Goal: Transaction & Acquisition: Purchase product/service

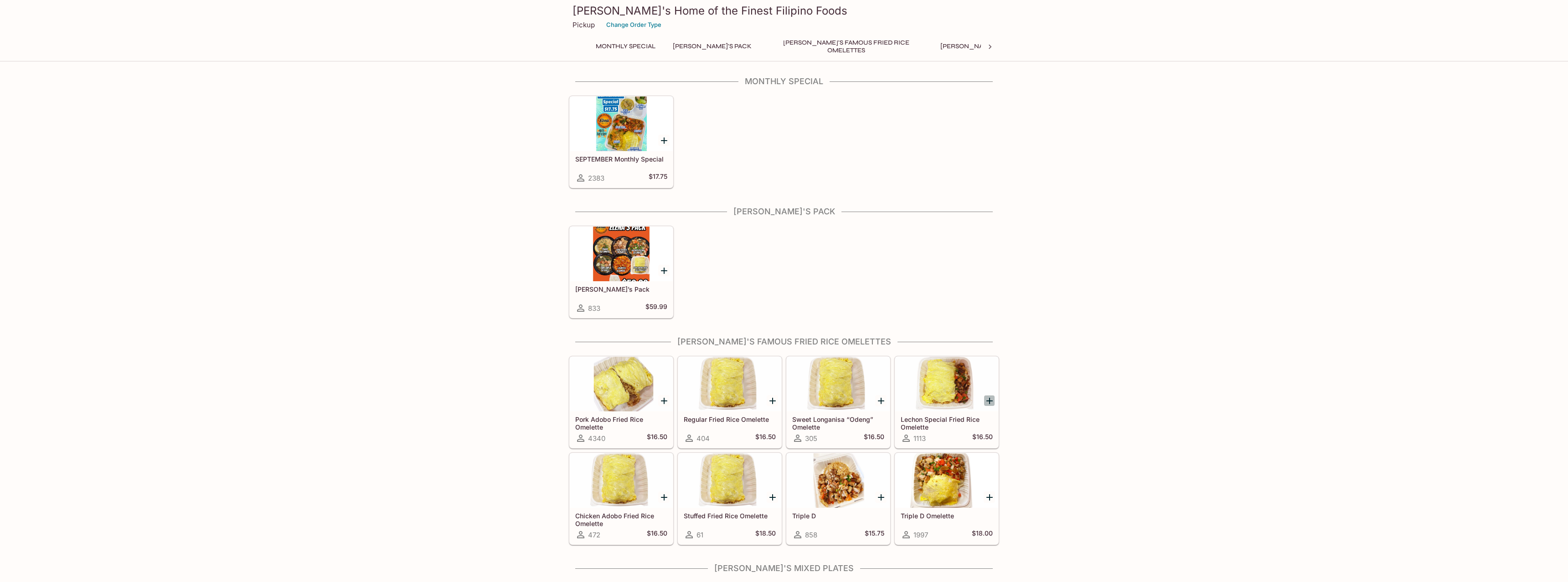
click at [991, 401] on icon "Add Lechon Special Fried Rice Omelette" at bounding box center [989, 401] width 7 height 6
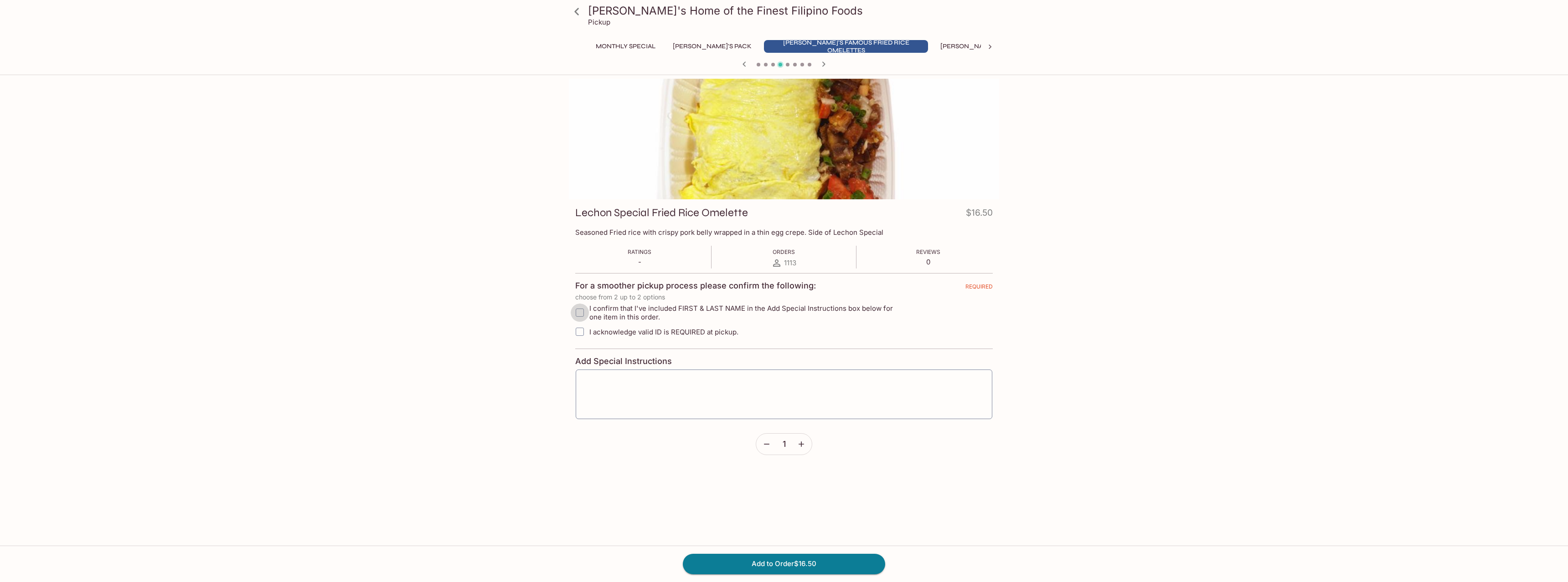
click at [581, 313] on input "I confirm that I've included FIRST & LAST NAME in the Add Special Instructions …" at bounding box center [580, 313] width 19 height 19
checkbox input "true"
click at [581, 331] on input "I acknowledge valid ID is REQUIRED at pickup." at bounding box center [581, 332] width 19 height 19
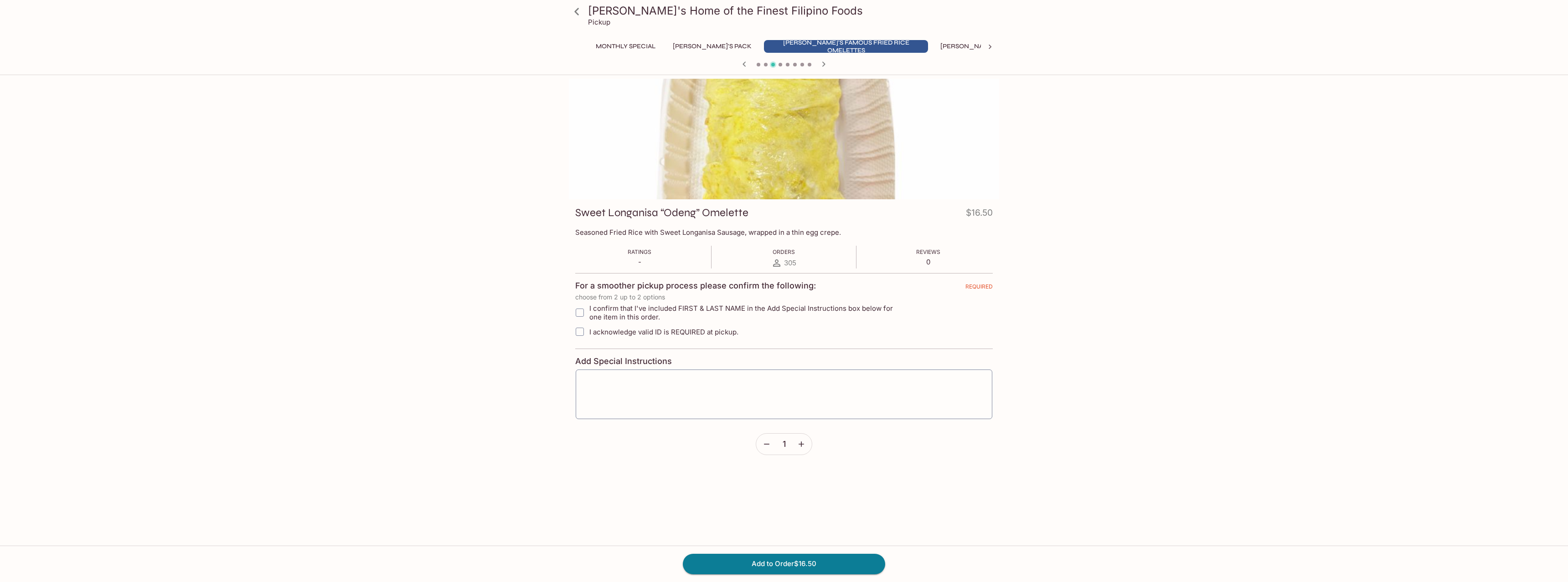
click at [801, 448] on icon "button" at bounding box center [801, 445] width 9 height 9
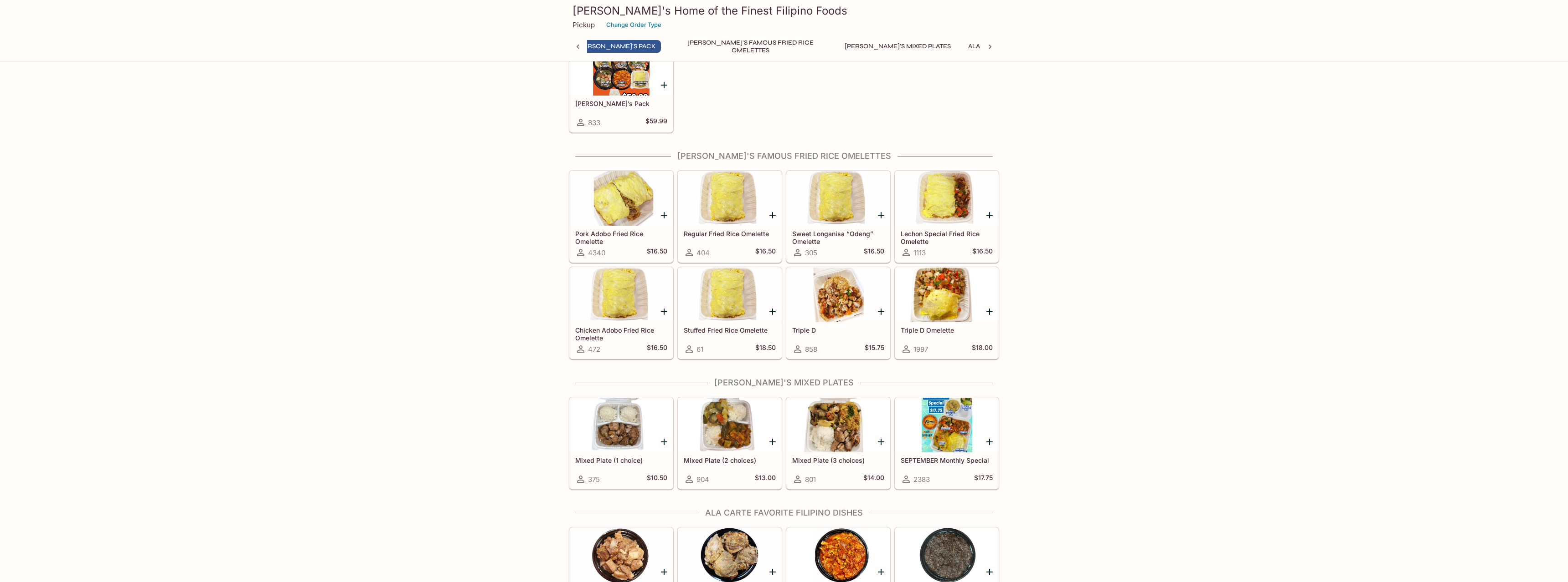
scroll to position [0, 82]
click at [986, 214] on icon "Add Lechon Special Fried Rice Omelette" at bounding box center [989, 215] width 11 height 11
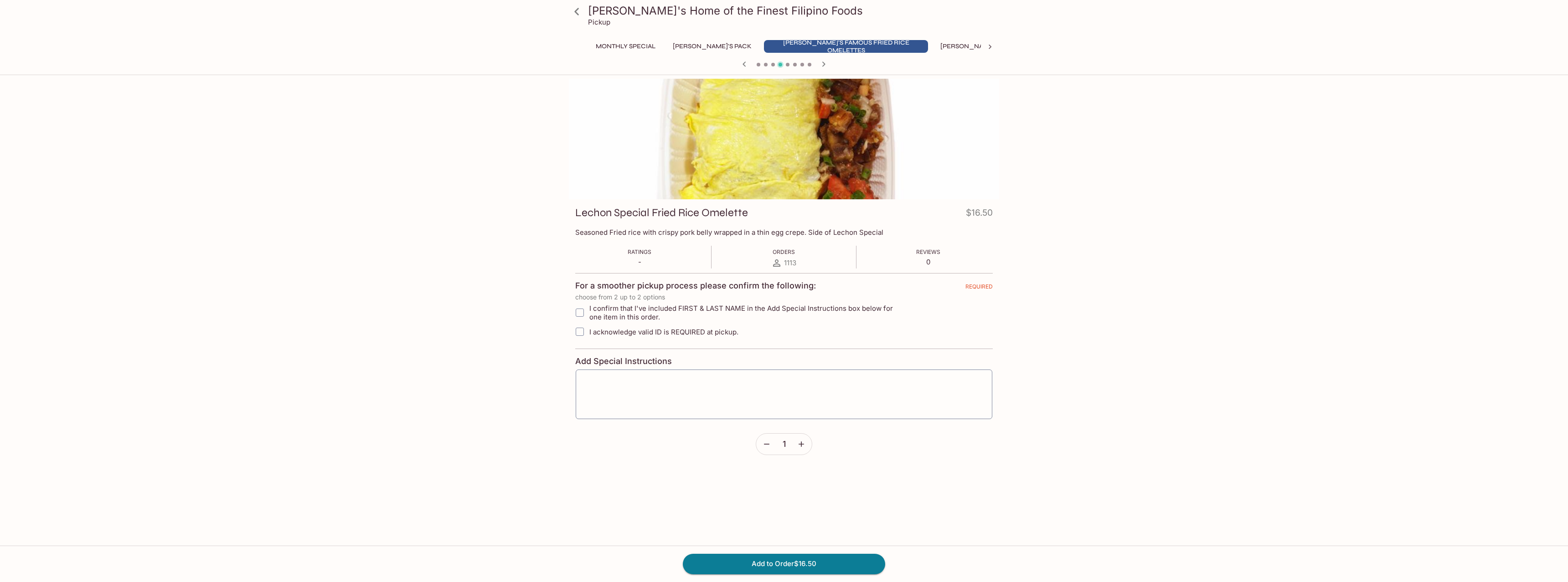
click at [582, 315] on input "I confirm that I've included FIRST & LAST NAME in the Add Special Instructions …" at bounding box center [580, 313] width 19 height 19
checkbox input "true"
click at [581, 332] on input "I acknowledge valid ID is REQUIRED at pickup." at bounding box center [579, 332] width 19 height 19
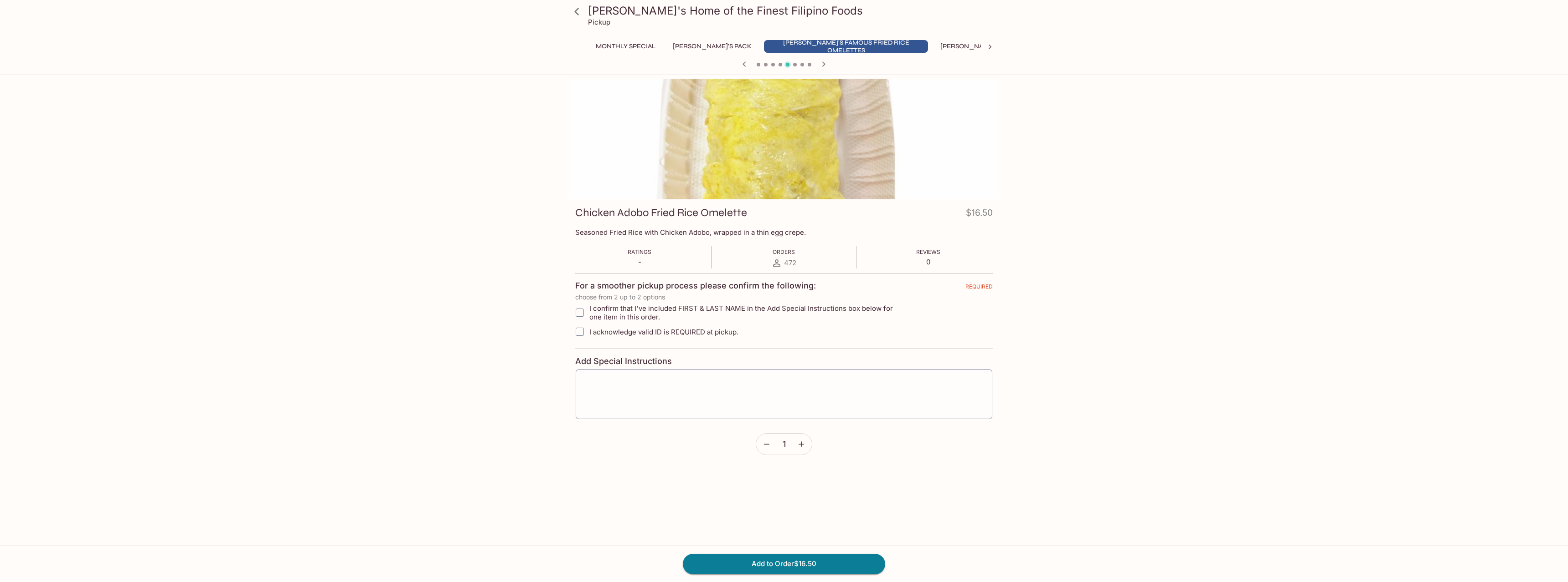
click at [761, 64] on div at bounding box center [783, 65] width 438 height 14
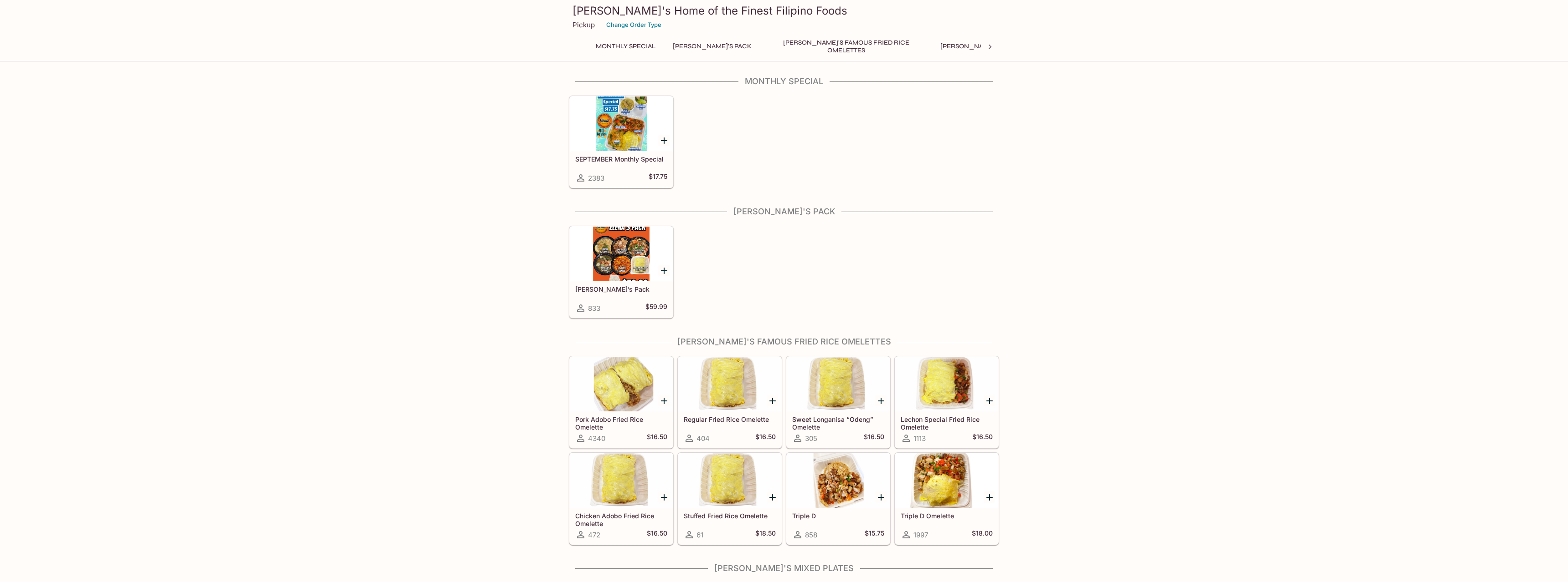
click at [581, 24] on p "Pickup" at bounding box center [583, 24] width 22 height 8
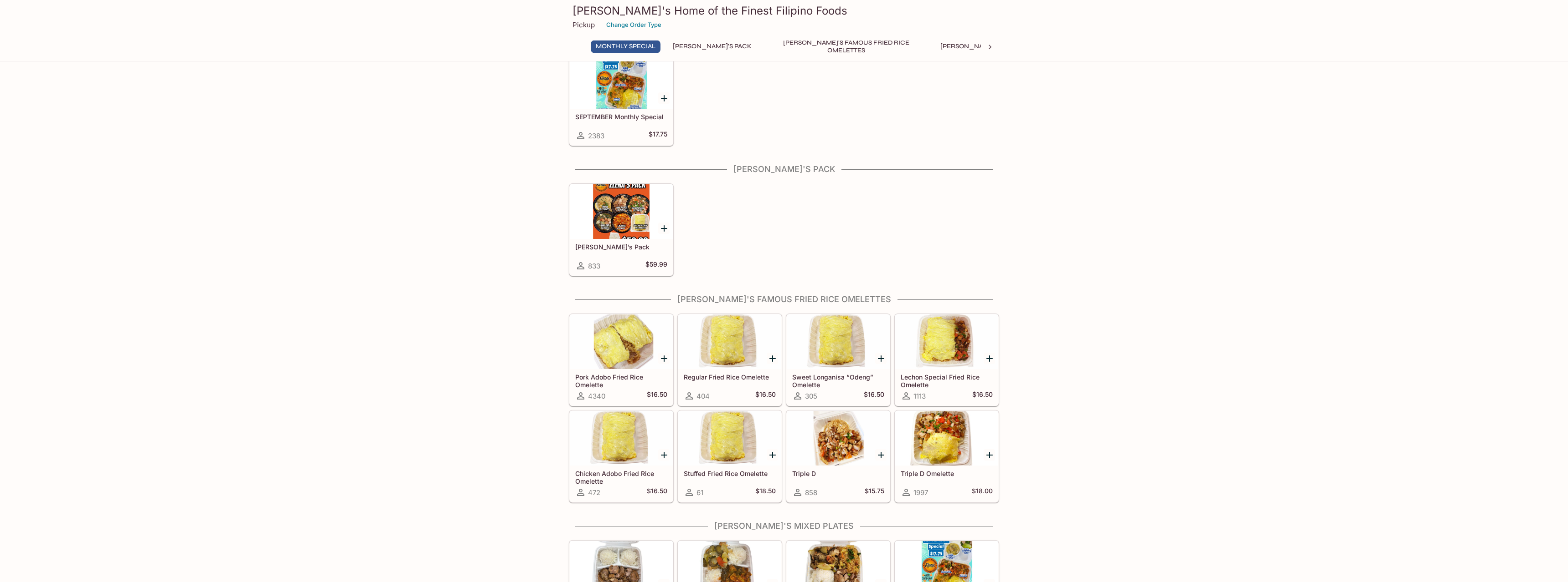
scroll to position [46, 0]
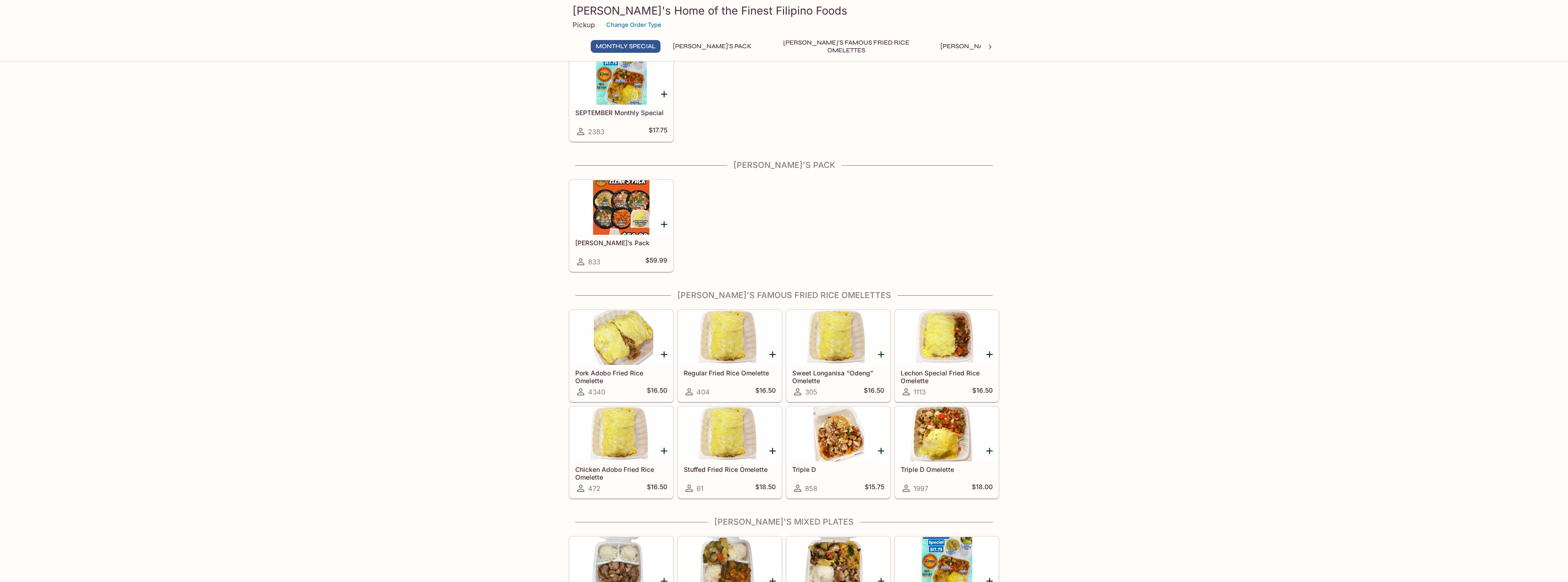
click at [950, 347] on div at bounding box center [946, 338] width 103 height 55
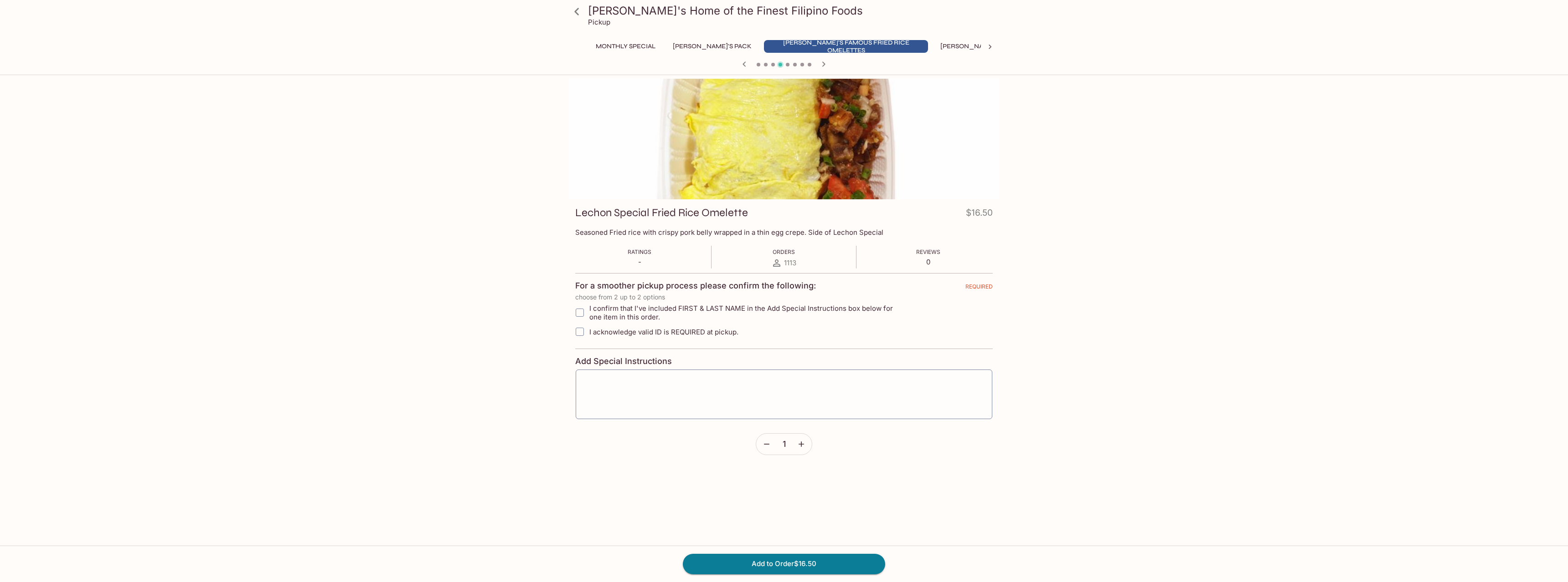
click at [654, 335] on span "I acknowledge valid ID is REQUIRED at pickup." at bounding box center [663, 331] width 149 height 8
click at [589, 335] on input "I acknowledge valid ID is REQUIRED at pickup." at bounding box center [580, 332] width 19 height 19
checkbox input "true"
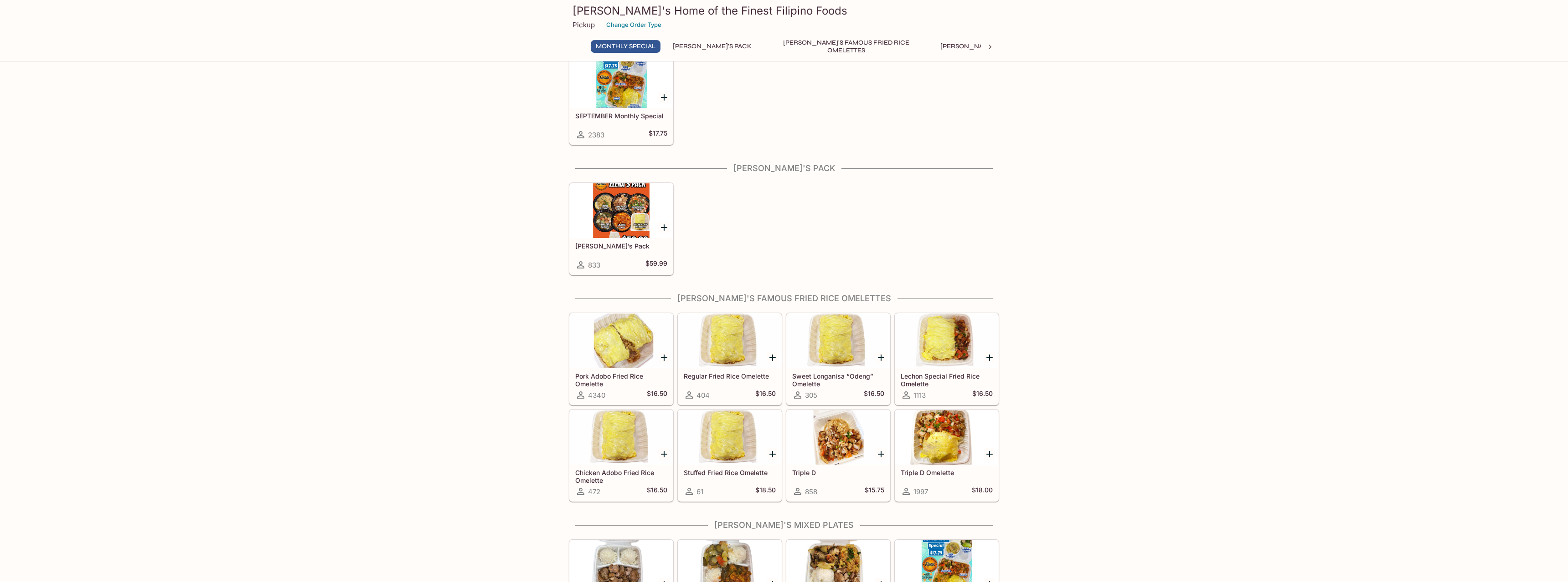
scroll to position [46, 0]
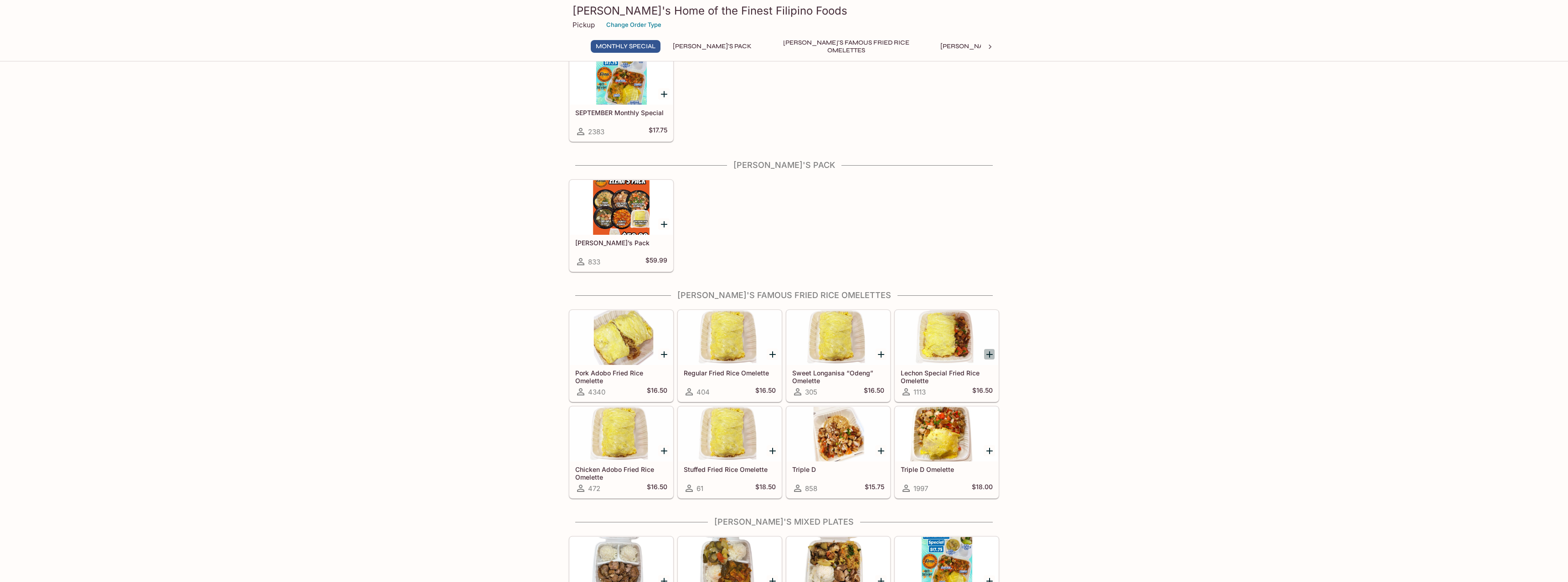
click at [987, 355] on icon "Add Lechon Special Fried Rice Omelette" at bounding box center [989, 355] width 7 height 6
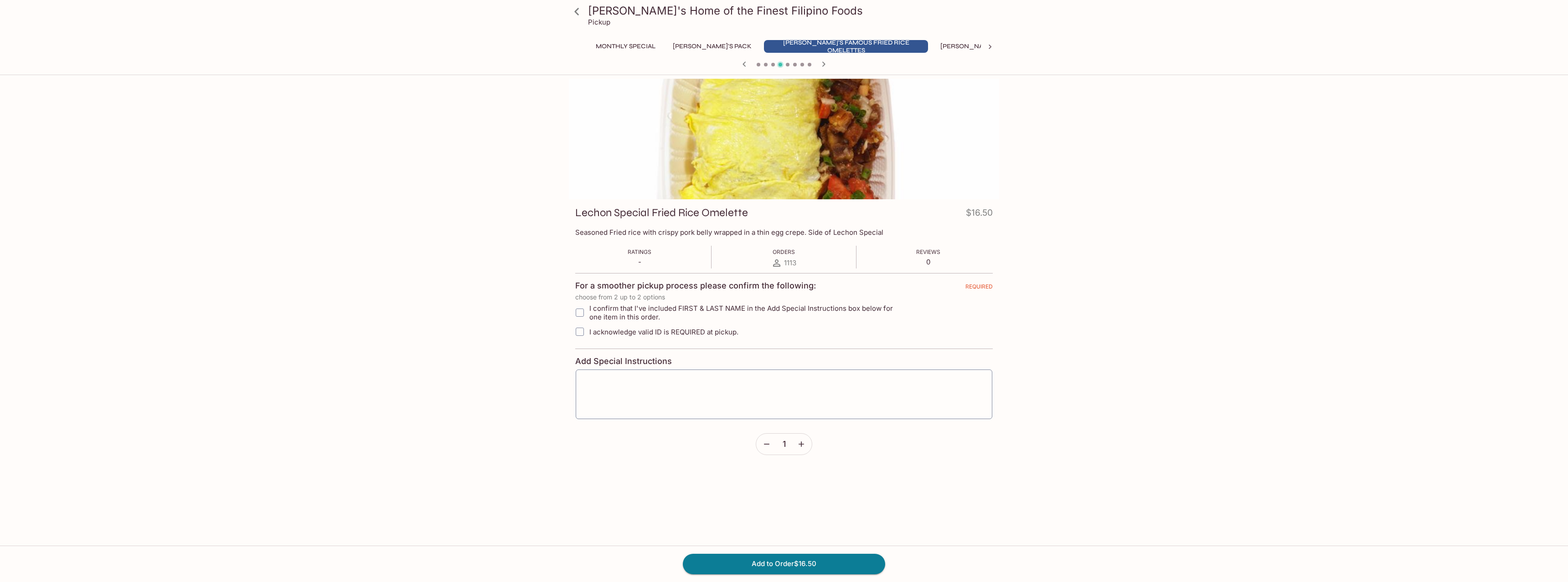
click at [802, 447] on icon "button" at bounding box center [801, 445] width 9 height 9
click at [581, 314] on input "I confirm that I've included FIRST & LAST NAME in the Add Special Instructions …" at bounding box center [580, 313] width 19 height 19
checkbox input "true"
click at [584, 335] on input "I acknowledge valid ID is REQUIRED at pickup." at bounding box center [580, 332] width 19 height 19
checkbox input "true"
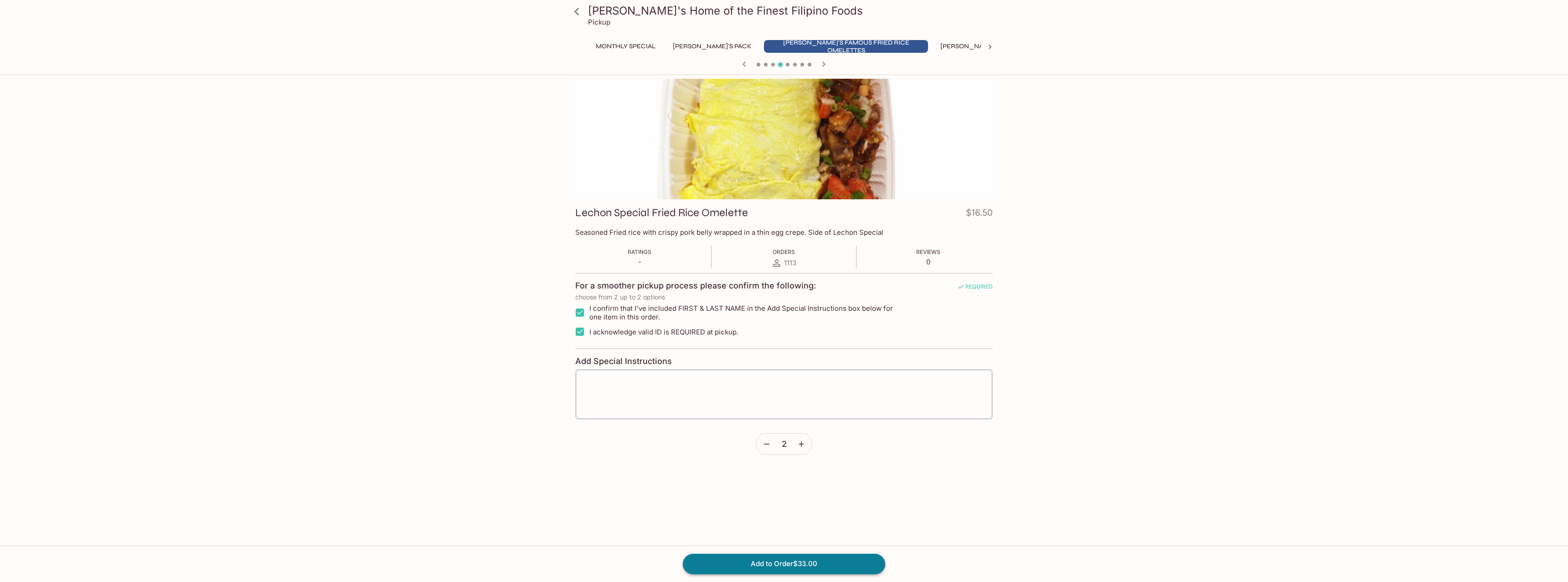
click at [837, 562] on button "Add to Order $33.00" at bounding box center [784, 564] width 203 height 20
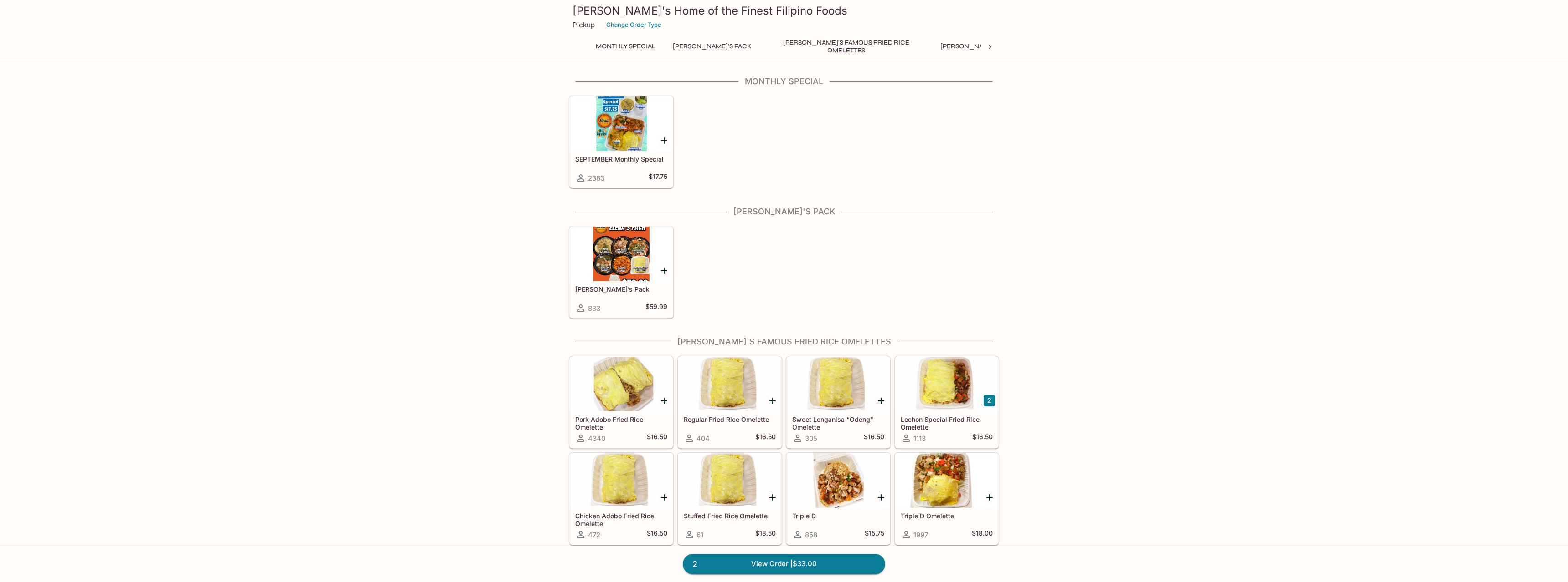
click at [614, 481] on div at bounding box center [621, 481] width 103 height 55
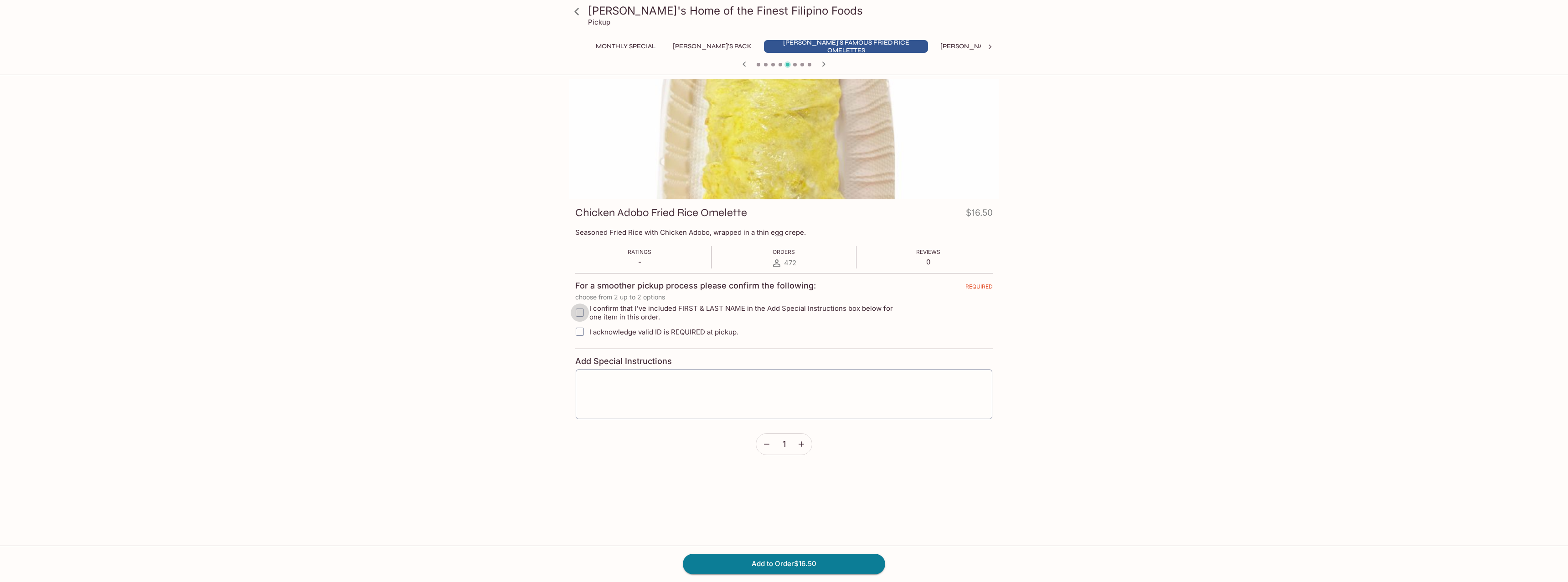
drag, startPoint x: 581, startPoint y: 315, endPoint x: 581, endPoint y: 324, distance: 9.0
click at [581, 316] on input "I confirm that I've included FIRST & LAST NAME in the Add Special Instructions …" at bounding box center [580, 313] width 19 height 19
click at [786, 560] on button "Add to Order $16.50" at bounding box center [784, 564] width 203 height 20
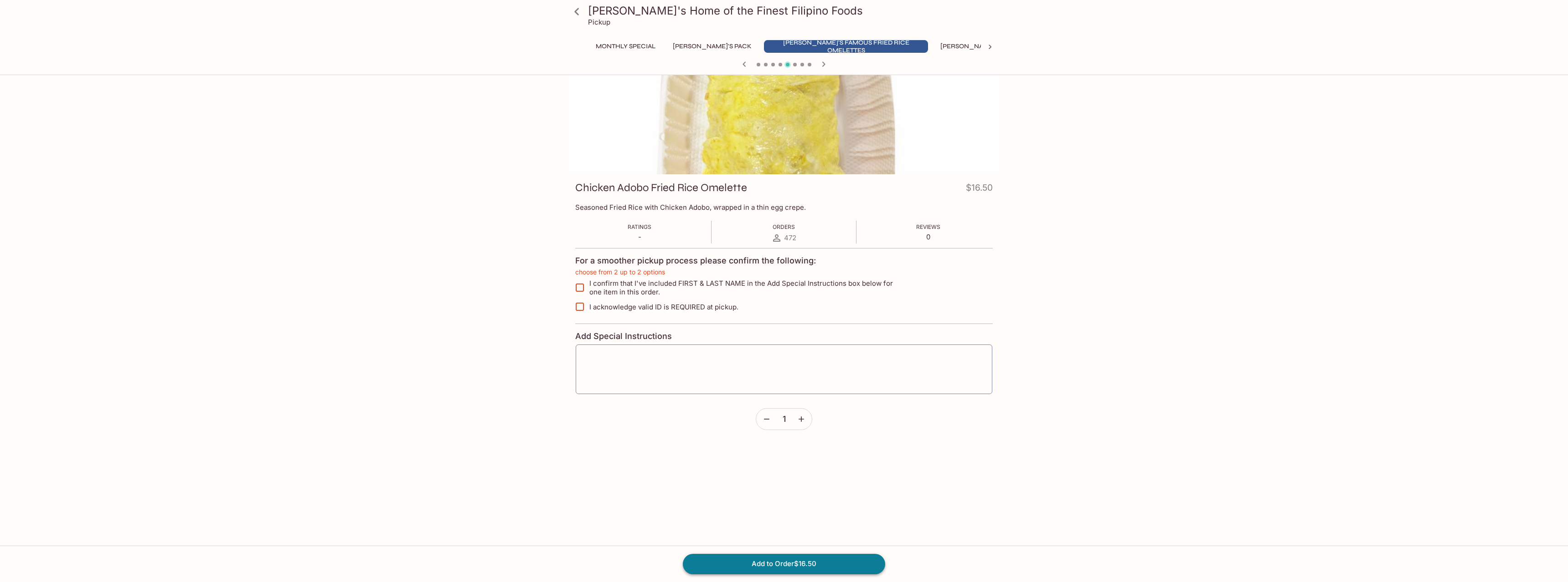
scroll to position [25, 0]
click at [578, 288] on input "I confirm that I've included FIRST & LAST NAME in the Add Special Instructions …" at bounding box center [580, 288] width 19 height 19
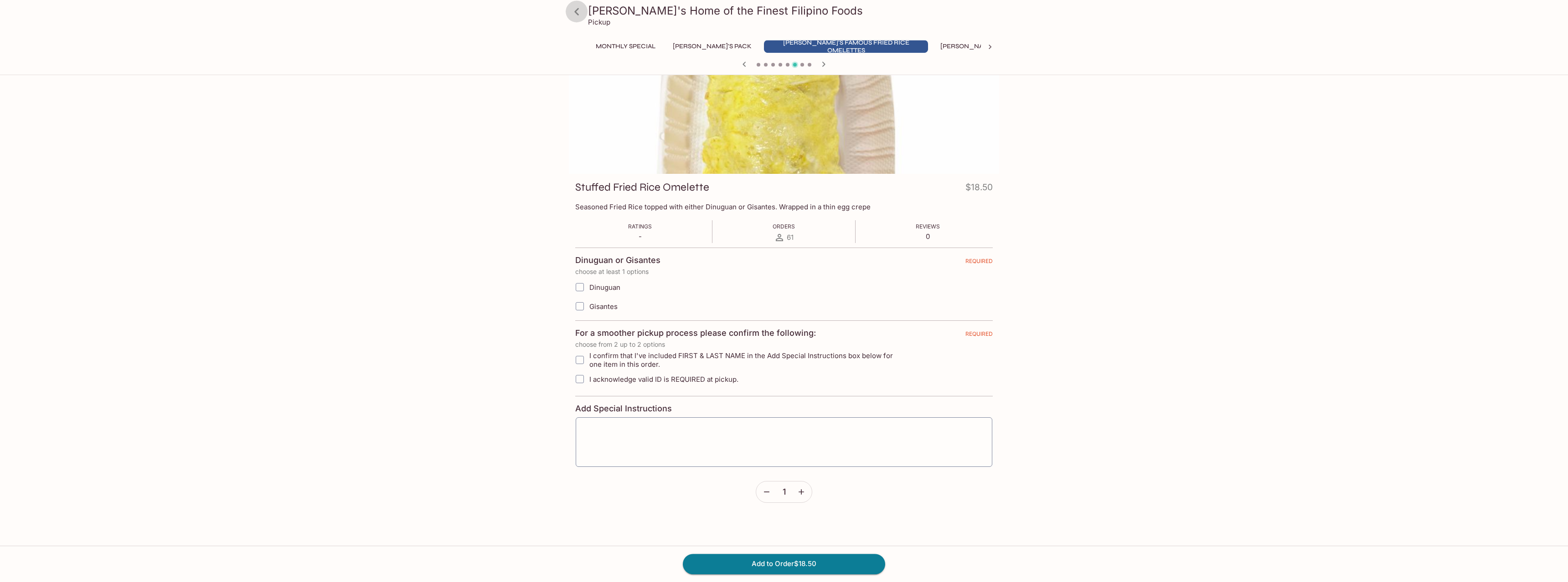
click at [575, 13] on icon at bounding box center [576, 11] width 16 height 16
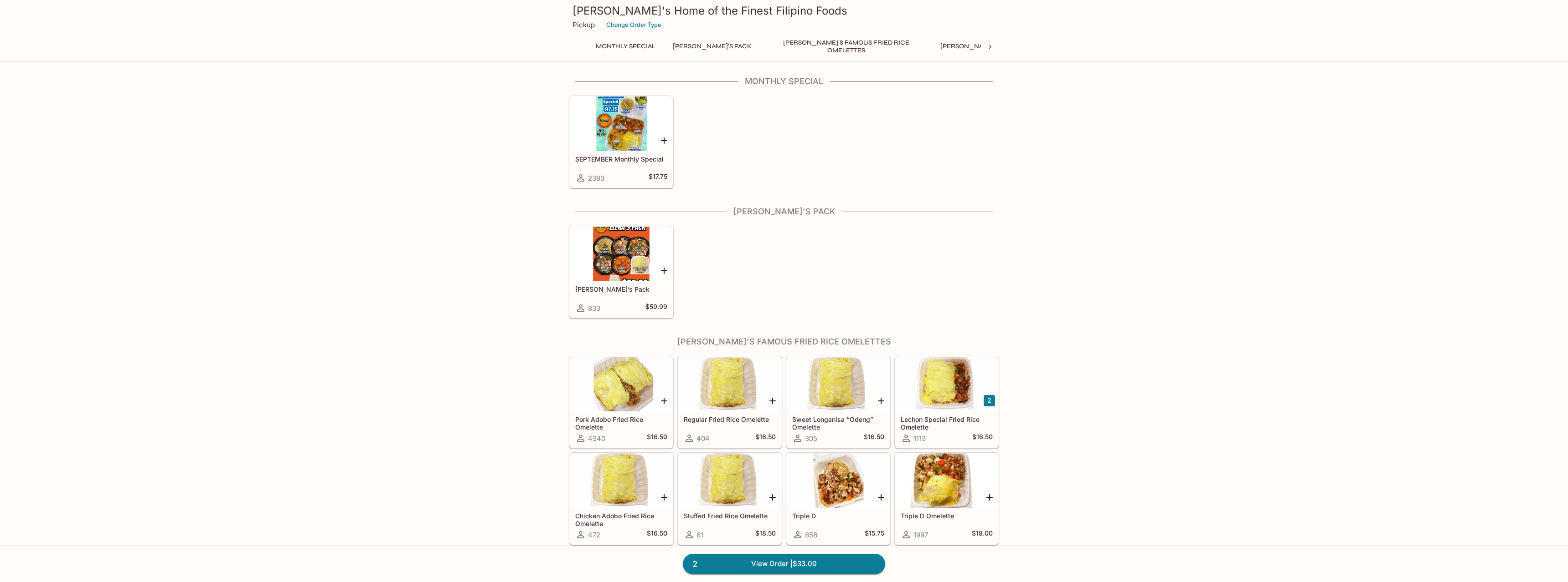
click at [633, 480] on div at bounding box center [621, 481] width 103 height 55
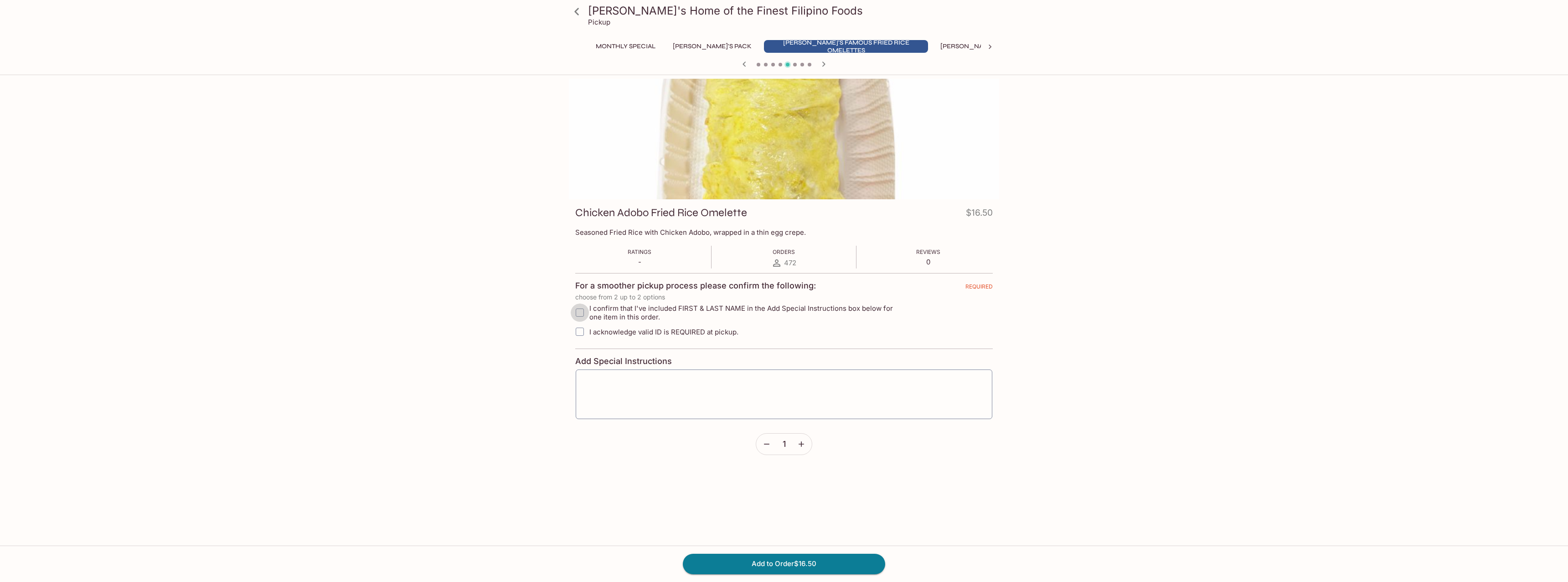
click at [579, 314] on input "I confirm that I've included FIRST & LAST NAME in the Add Special Instructions …" at bounding box center [580, 313] width 19 height 19
checkbox input "true"
click at [581, 333] on input "I acknowledge valid ID is REQUIRED at pickup." at bounding box center [580, 332] width 19 height 19
click at [581, 334] on input "I acknowledge valid ID is REQUIRED at pickup." at bounding box center [580, 332] width 19 height 19
click at [579, 331] on input "I acknowledge valid ID is REQUIRED at pickup." at bounding box center [580, 332] width 19 height 19
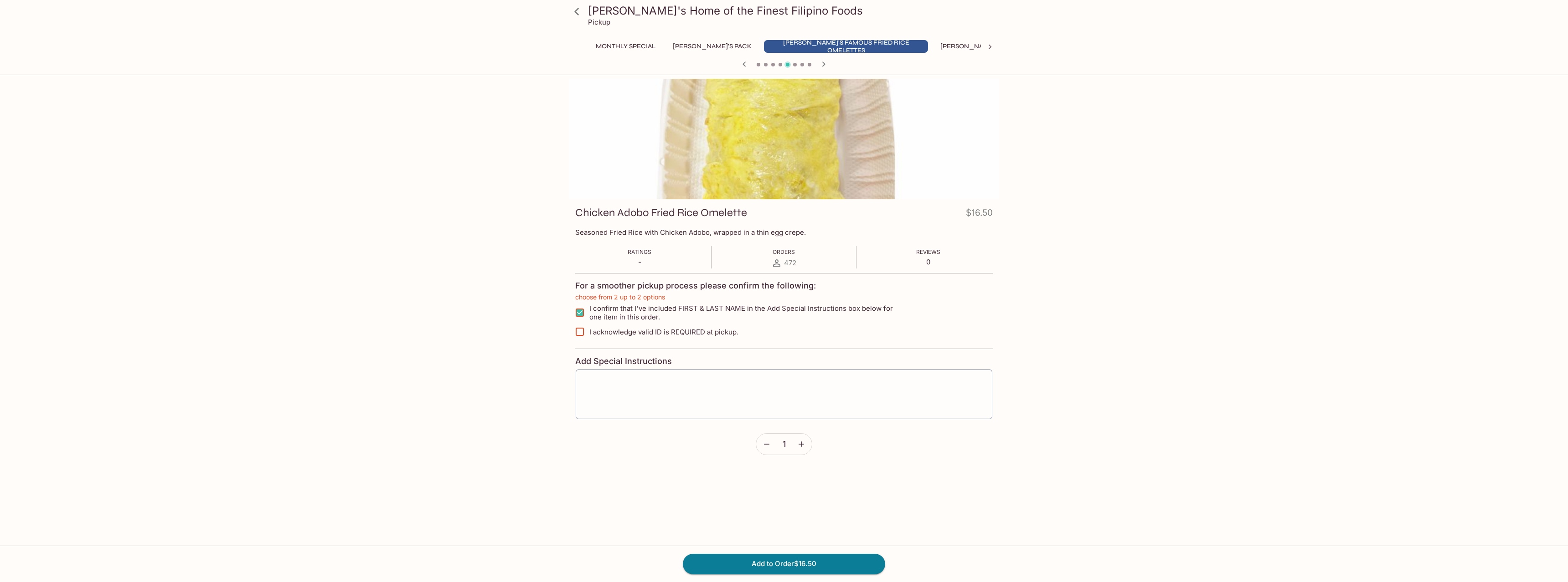
click at [577, 331] on input "I acknowledge valid ID is REQUIRED at pickup." at bounding box center [580, 332] width 19 height 19
checkbox input "false"
click at [579, 332] on input "I acknowledge valid ID is REQUIRED at pickup." at bounding box center [581, 332] width 19 height 19
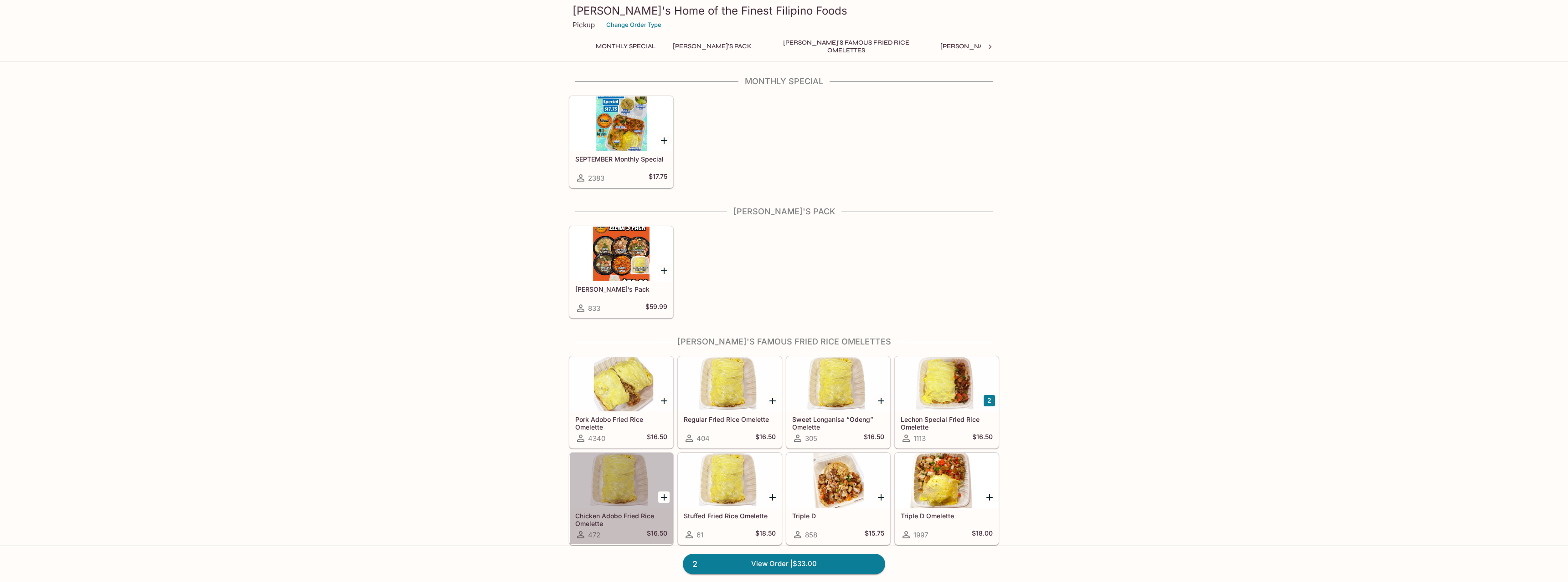
click at [629, 482] on div at bounding box center [621, 481] width 103 height 55
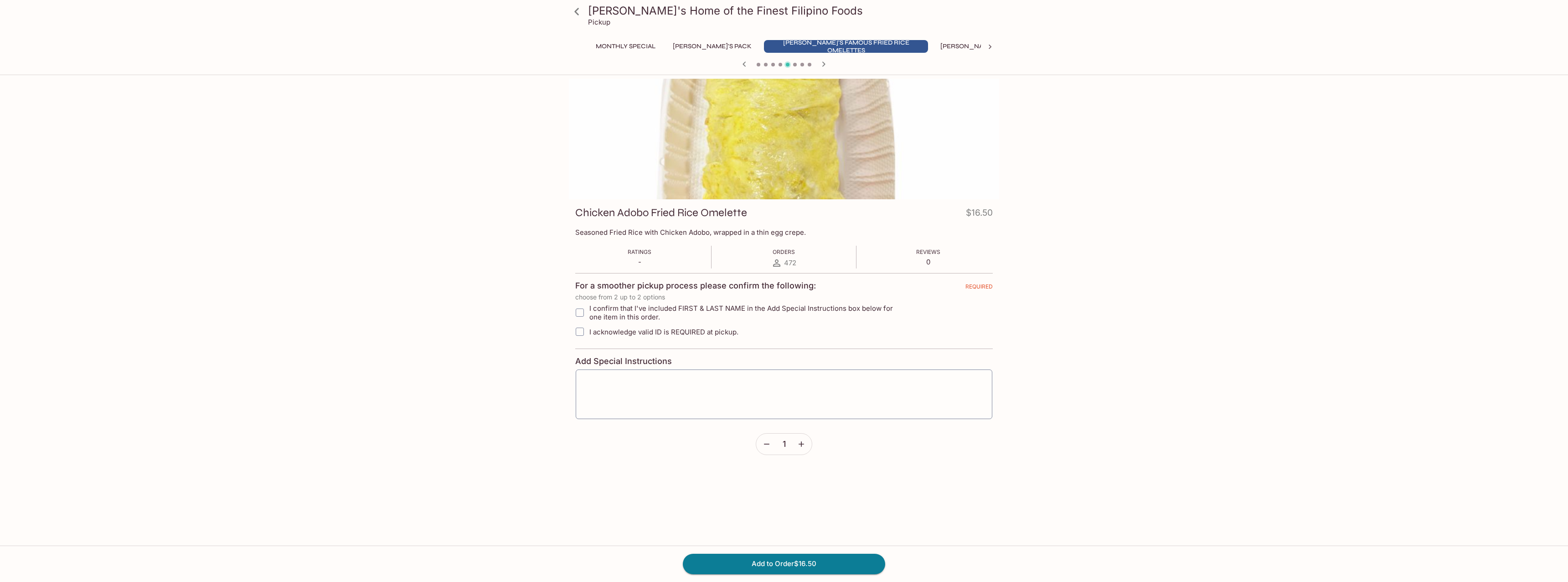
click at [580, 315] on input "I confirm that I've included FIRST & LAST NAME in the Add Special Instructions …" at bounding box center [580, 313] width 19 height 19
click at [580, 314] on input "I confirm that I've included FIRST & LAST NAME in the Add Special Instructions …" at bounding box center [580, 313] width 19 height 19
checkbox input "true"
click at [579, 315] on input "I confirm that I've included FIRST & LAST NAME in the Add Special Instructions …" at bounding box center [580, 313] width 19 height 19
click at [580, 331] on input "I acknowledge valid ID is REQUIRED at pickup." at bounding box center [580, 332] width 19 height 19
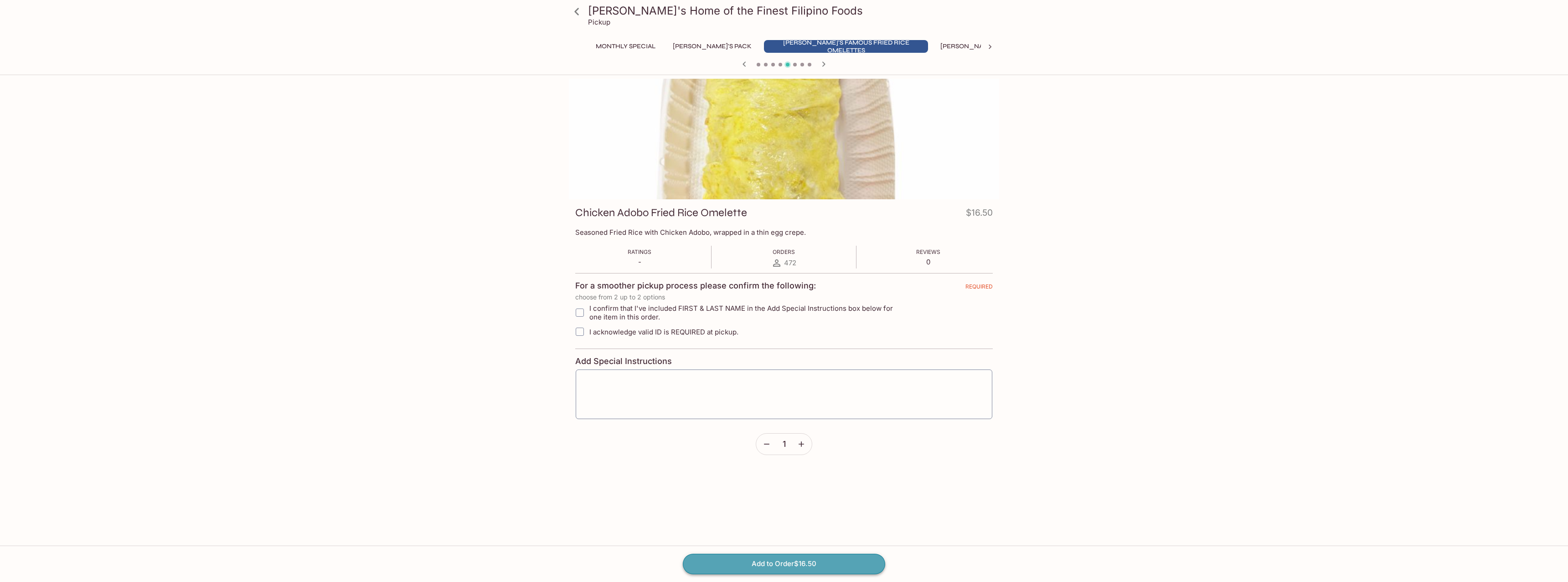
click at [803, 565] on button "Add to Order $16.50" at bounding box center [784, 564] width 203 height 20
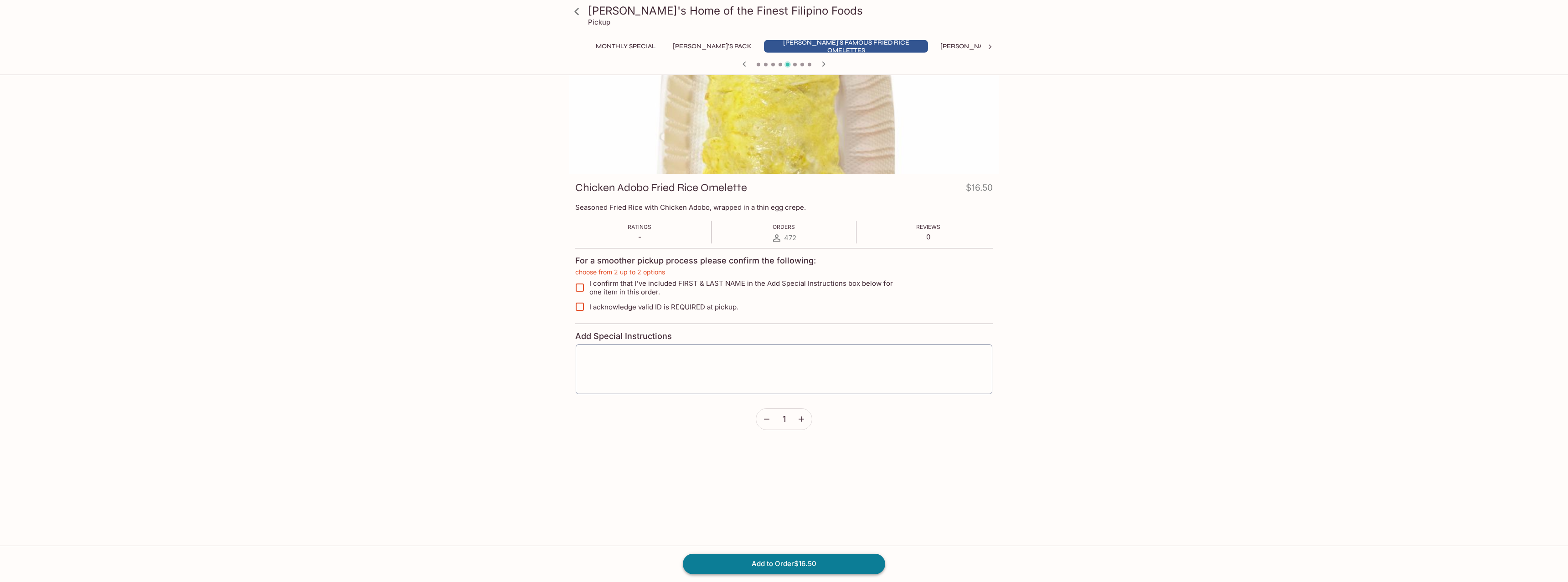
scroll to position [25, 0]
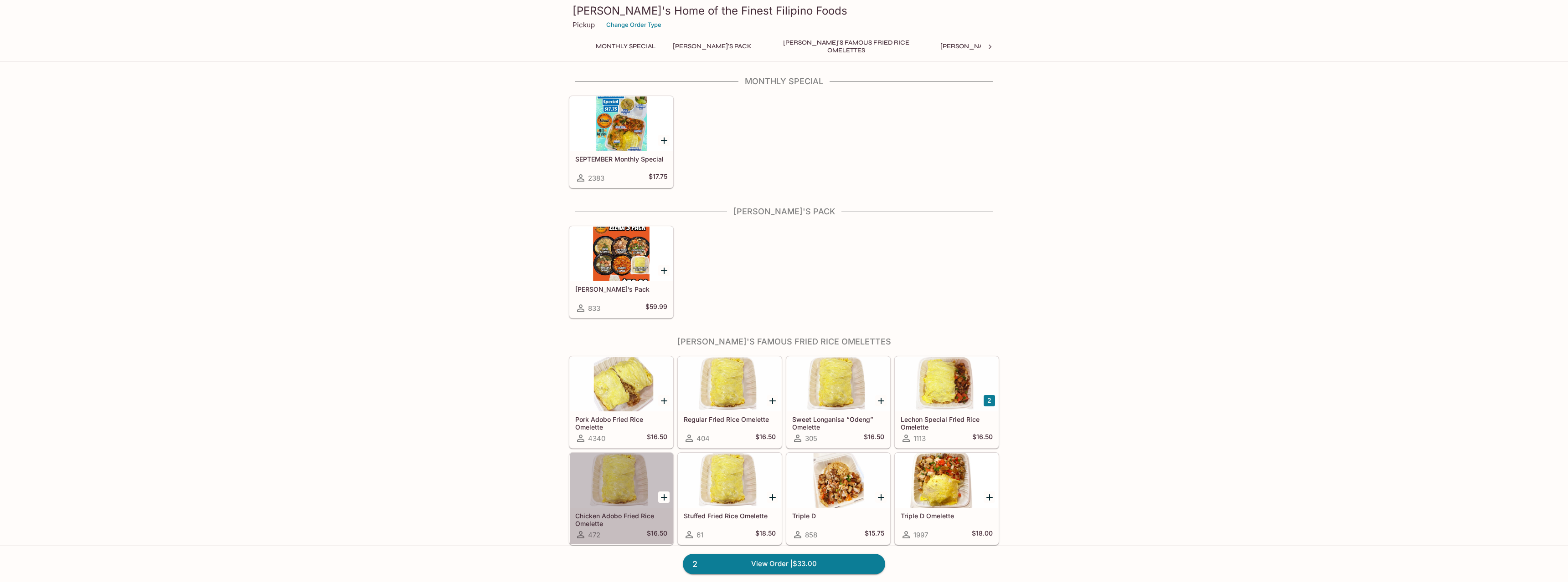
click at [618, 502] on div at bounding box center [621, 481] width 103 height 55
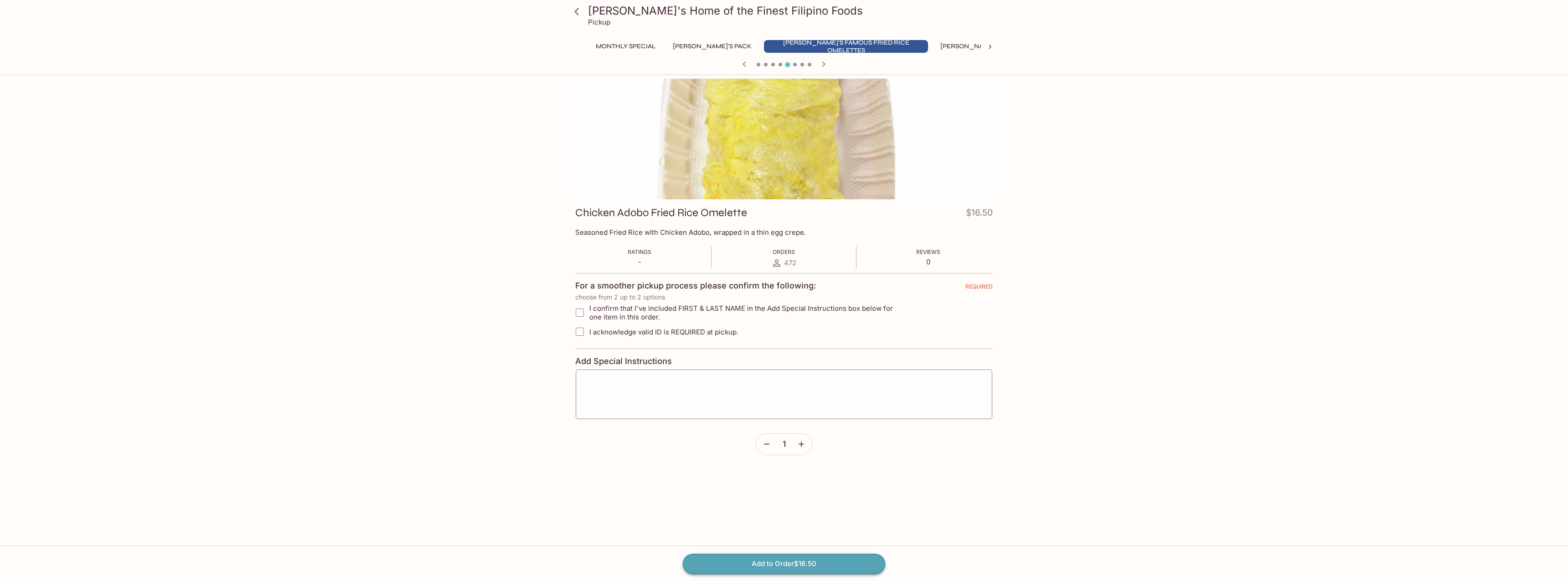
click at [781, 564] on button "Add to Order $16.50" at bounding box center [784, 564] width 203 height 20
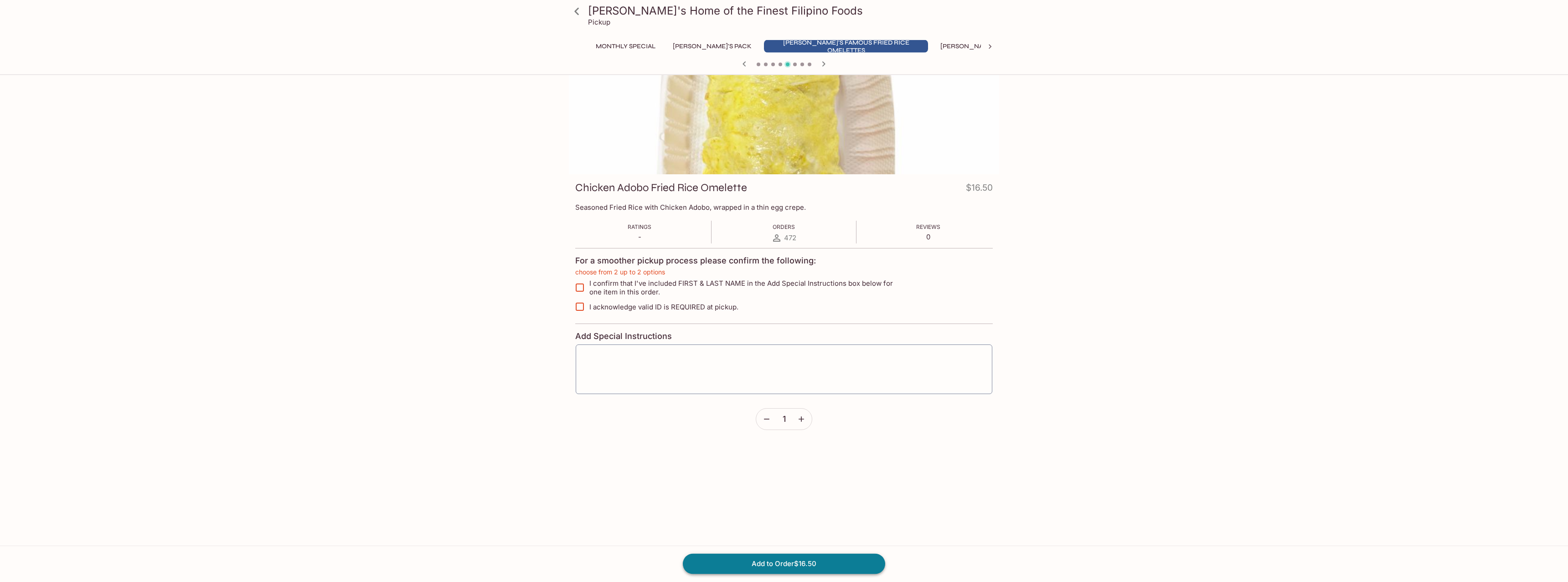
scroll to position [25, 0]
click at [781, 564] on button "Add to Order $16.50" at bounding box center [784, 564] width 203 height 20
click at [579, 309] on input "I acknowledge valid ID is REQUIRED at pickup." at bounding box center [580, 306] width 19 height 19
checkbox input "true"
click at [578, 287] on input "I confirm that I've included FIRST & LAST NAME in the Add Special Instructions …" at bounding box center [580, 288] width 19 height 19
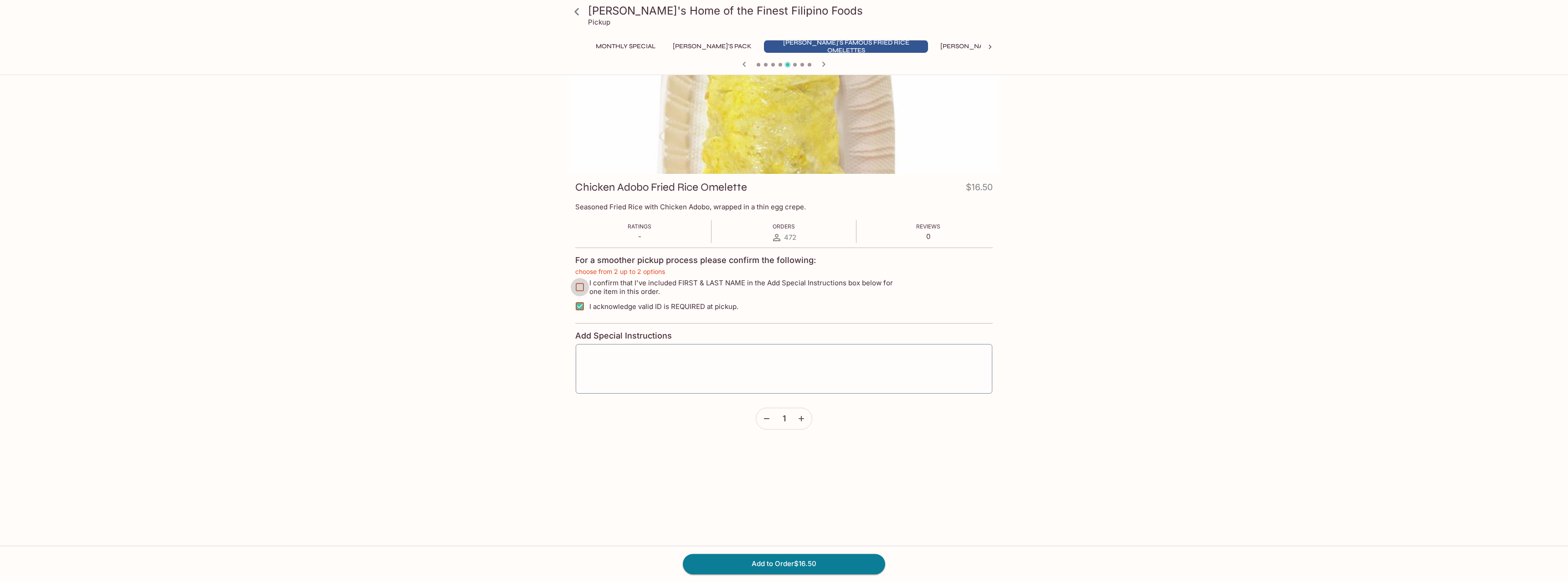
checkbox input "true"
click at [813, 569] on button "Add to Order $16.50" at bounding box center [784, 564] width 203 height 20
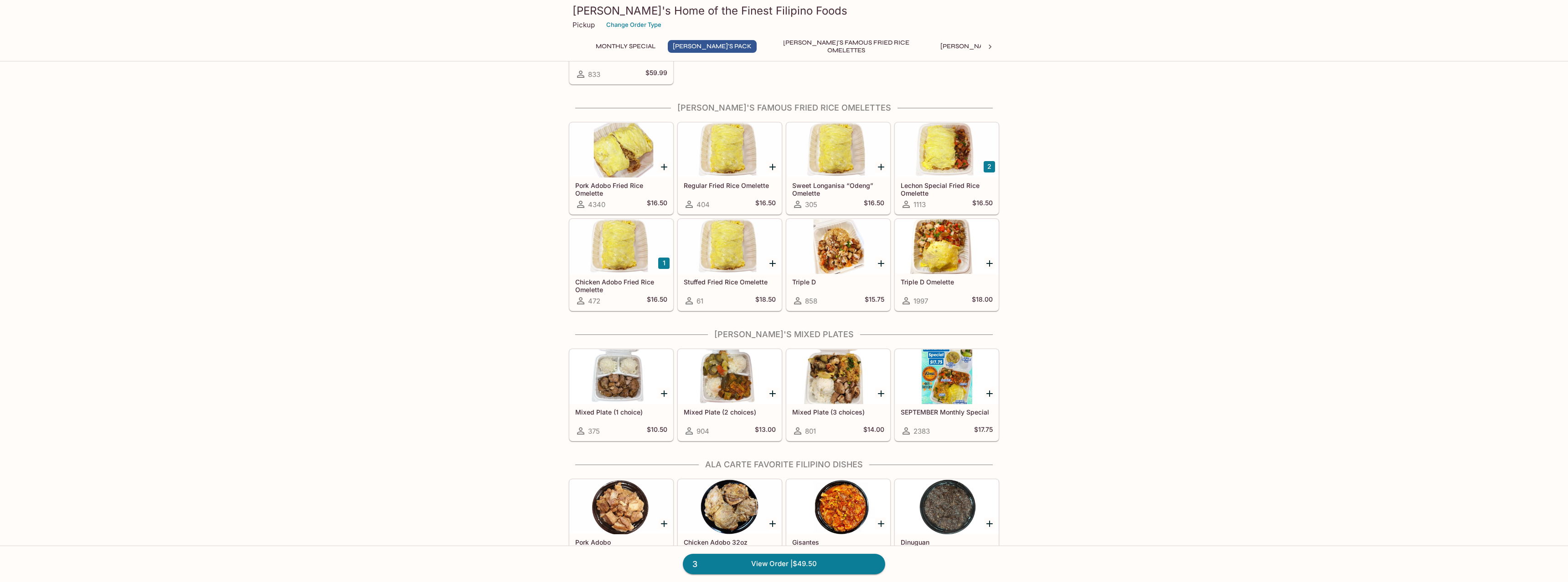
scroll to position [371, 0]
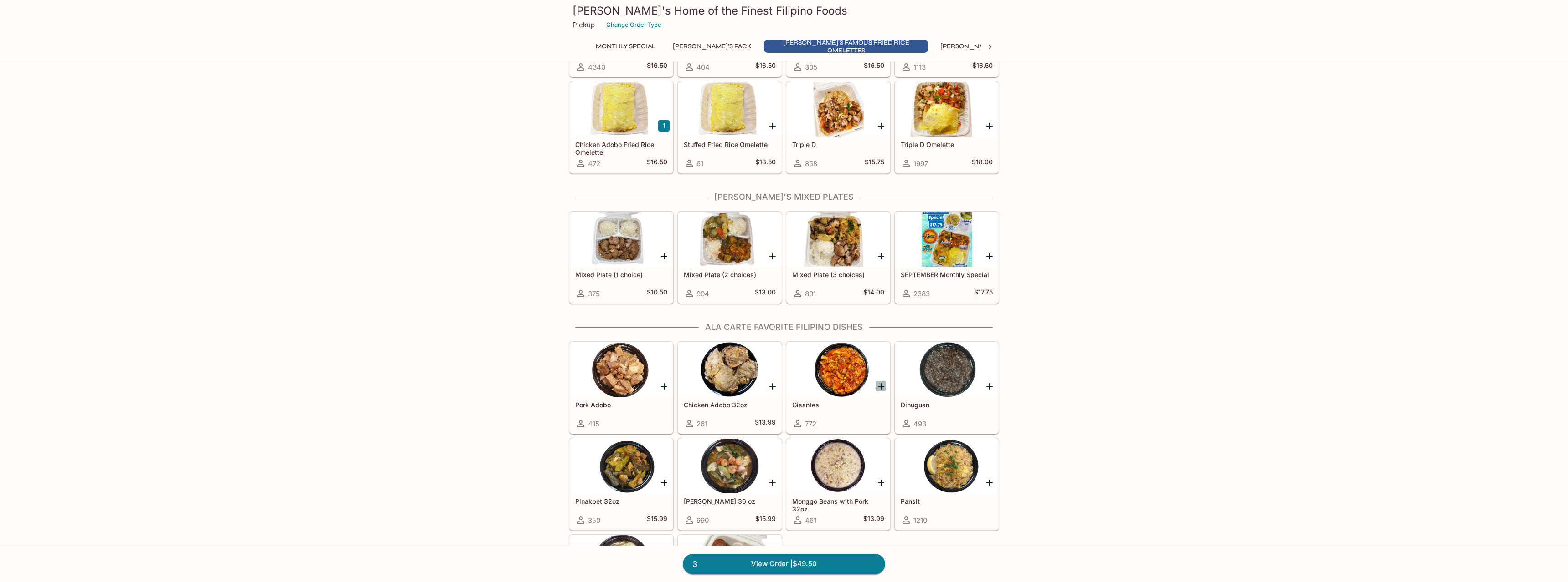
click at [882, 382] on icon "Add Gisantes" at bounding box center [881, 387] width 11 height 11
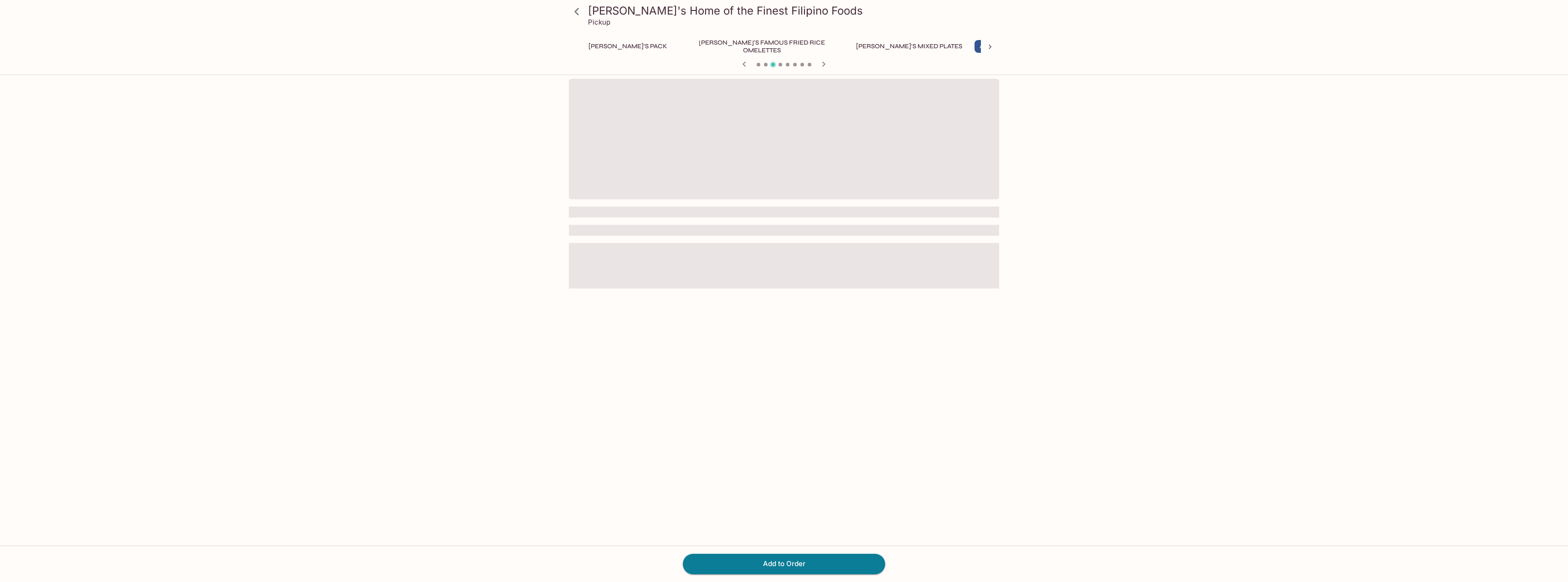
scroll to position [0, 122]
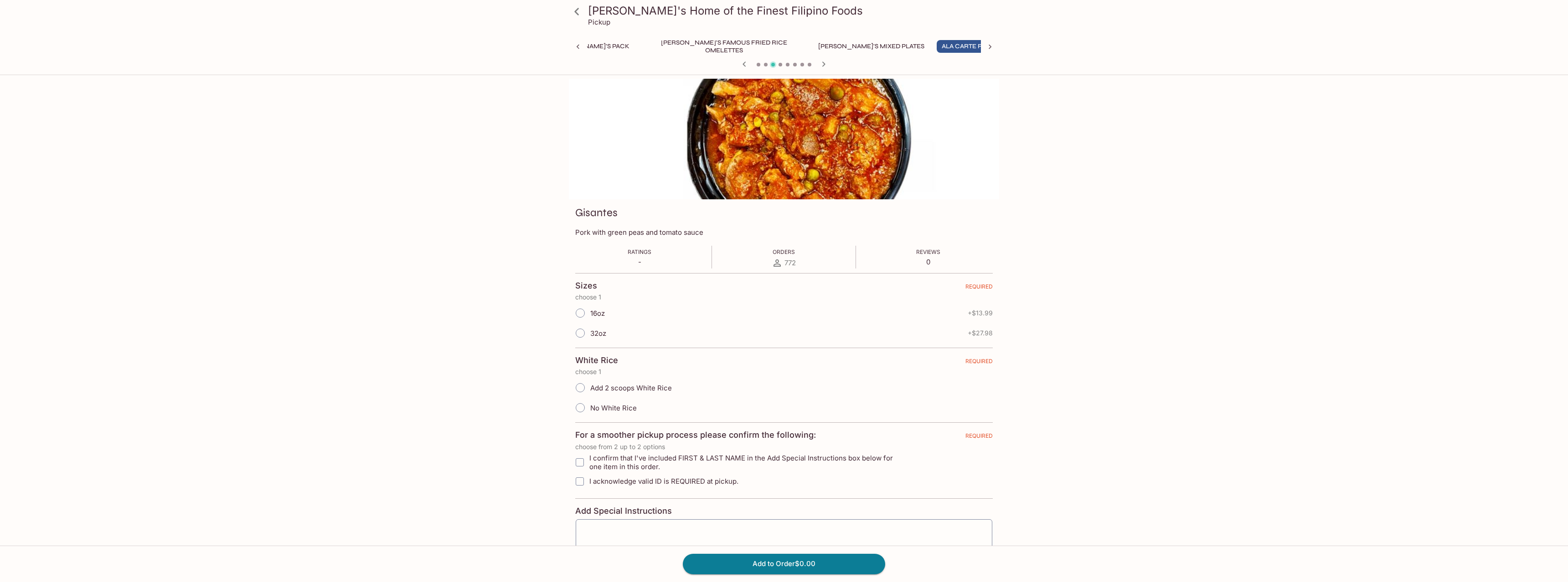
click at [583, 315] on input "16oz" at bounding box center [580, 313] width 20 height 19
radio input "true"
click at [581, 464] on input "I confirm that I've included FIRST & LAST NAME in the Add Special Instructions …" at bounding box center [580, 463] width 19 height 19
checkbox input "true"
click at [579, 412] on input "No White Rice" at bounding box center [580, 407] width 20 height 19
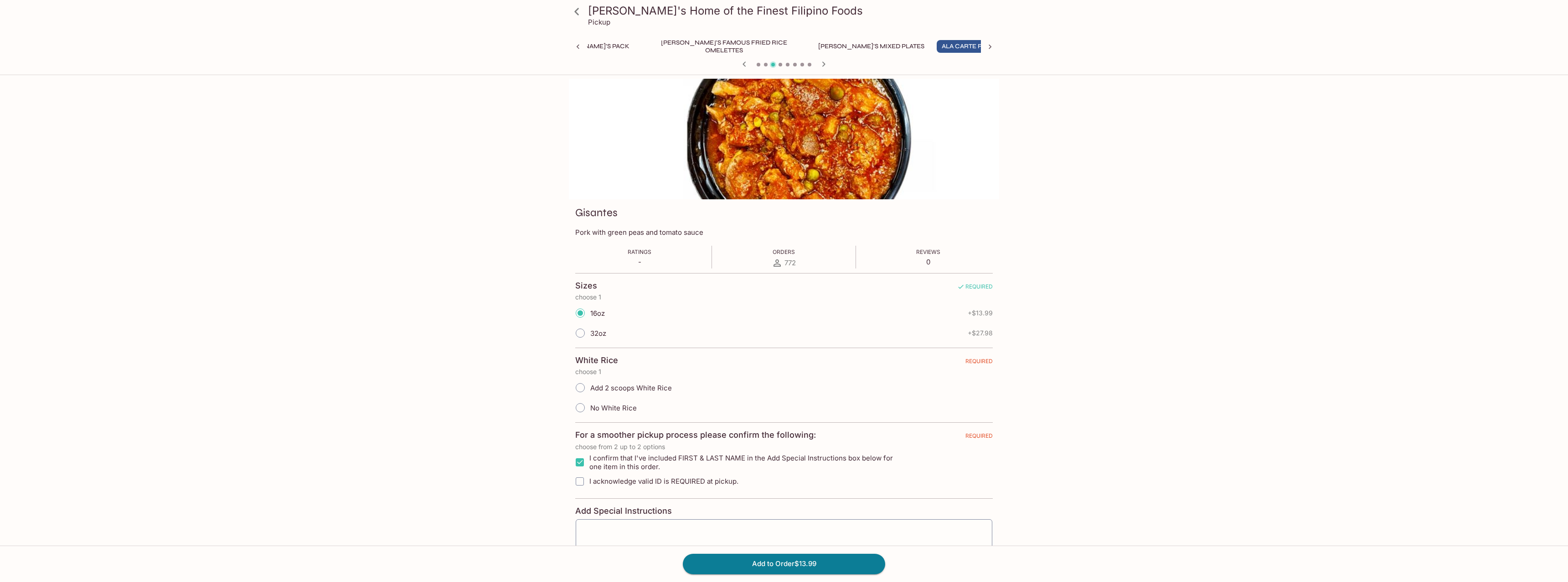
radio input "true"
drag, startPoint x: 582, startPoint y: 484, endPoint x: 618, endPoint y: 491, distance: 36.7
click at [582, 485] on input "I acknowledge valid ID is REQUIRED at pickup." at bounding box center [580, 482] width 19 height 19
click at [579, 481] on input "I acknowledge valid ID is REQUIRED at pickup." at bounding box center [580, 482] width 19 height 19
checkbox input "true"
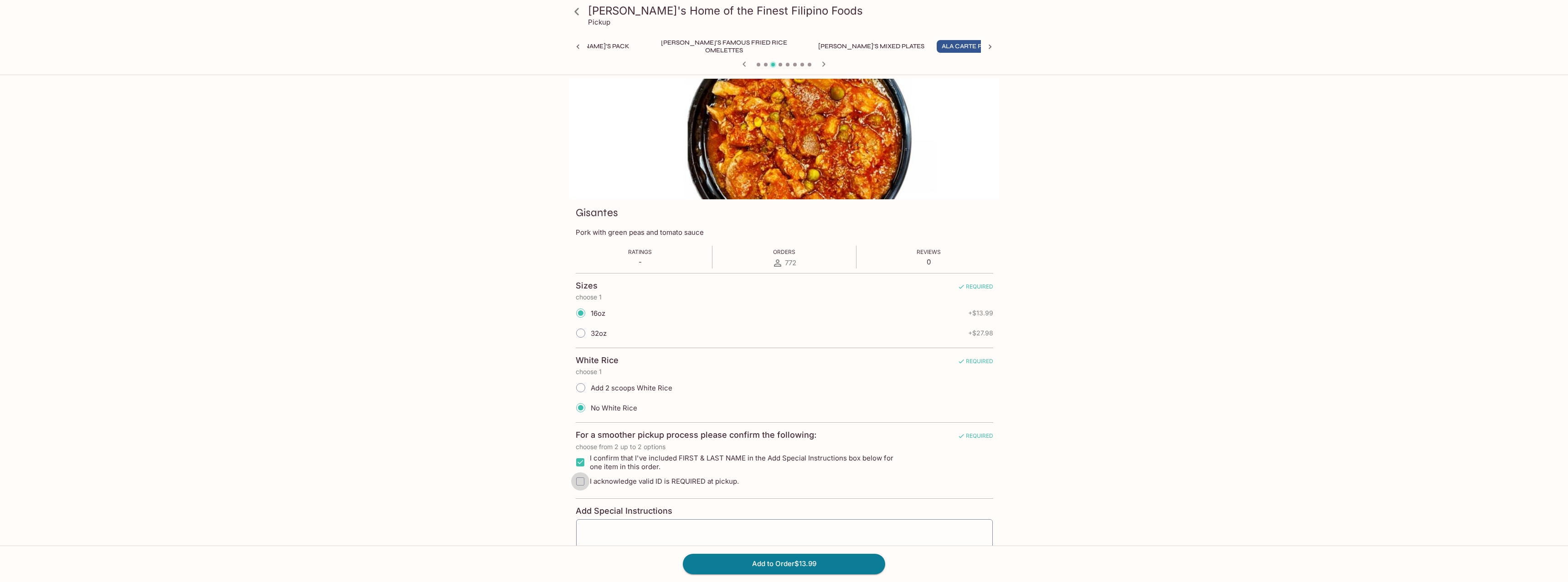
click at [580, 482] on input "I acknowledge valid ID is REQUIRED at pickup." at bounding box center [581, 482] width 19 height 19
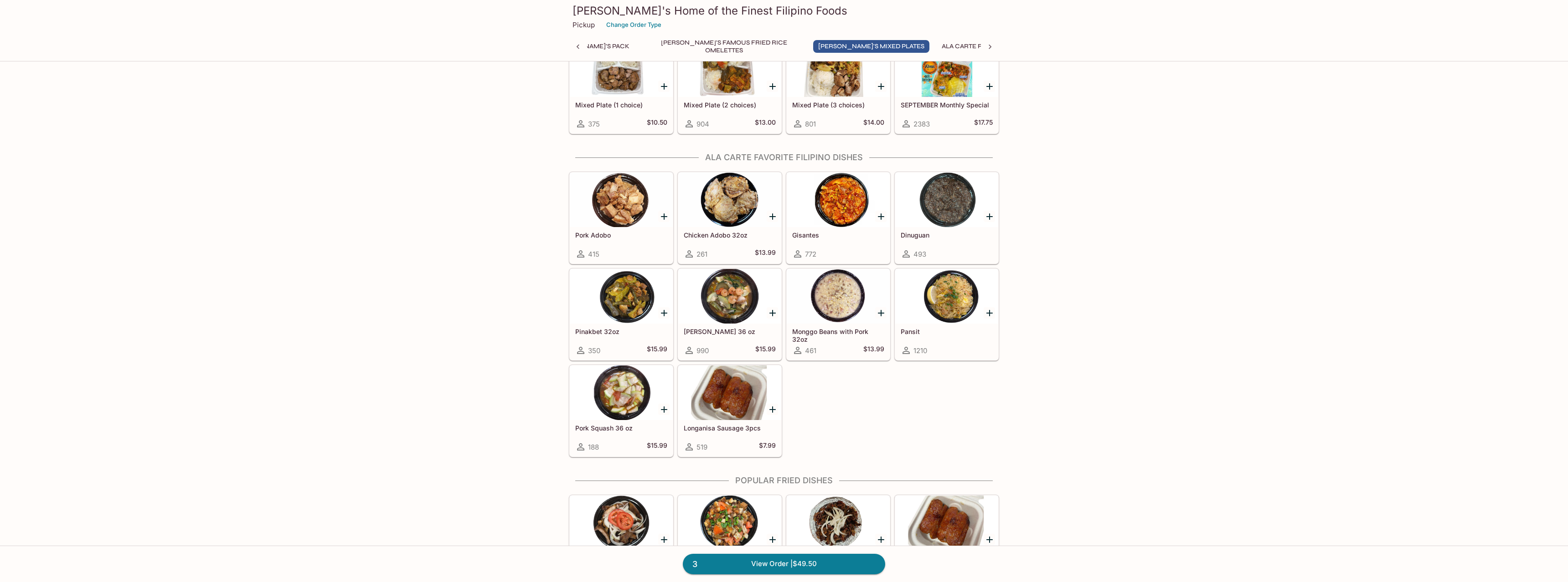
scroll to position [402, 0]
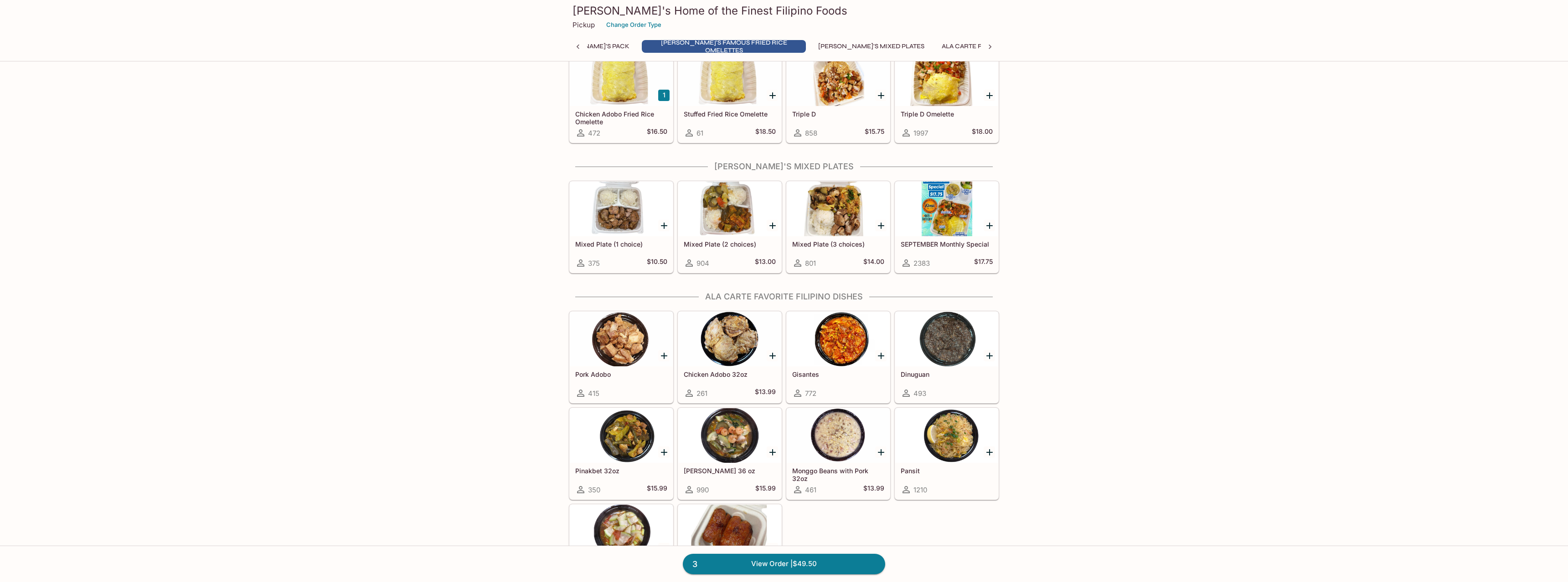
click at [852, 340] on div at bounding box center [838, 339] width 103 height 55
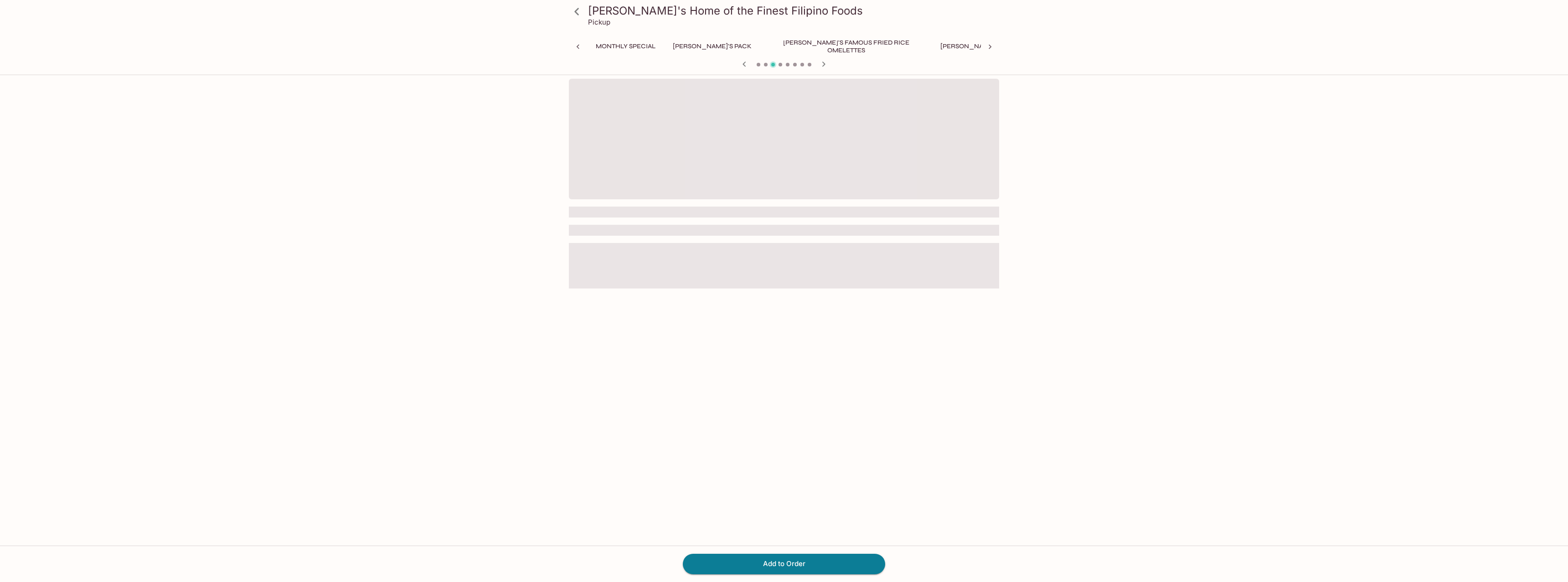
scroll to position [0, 122]
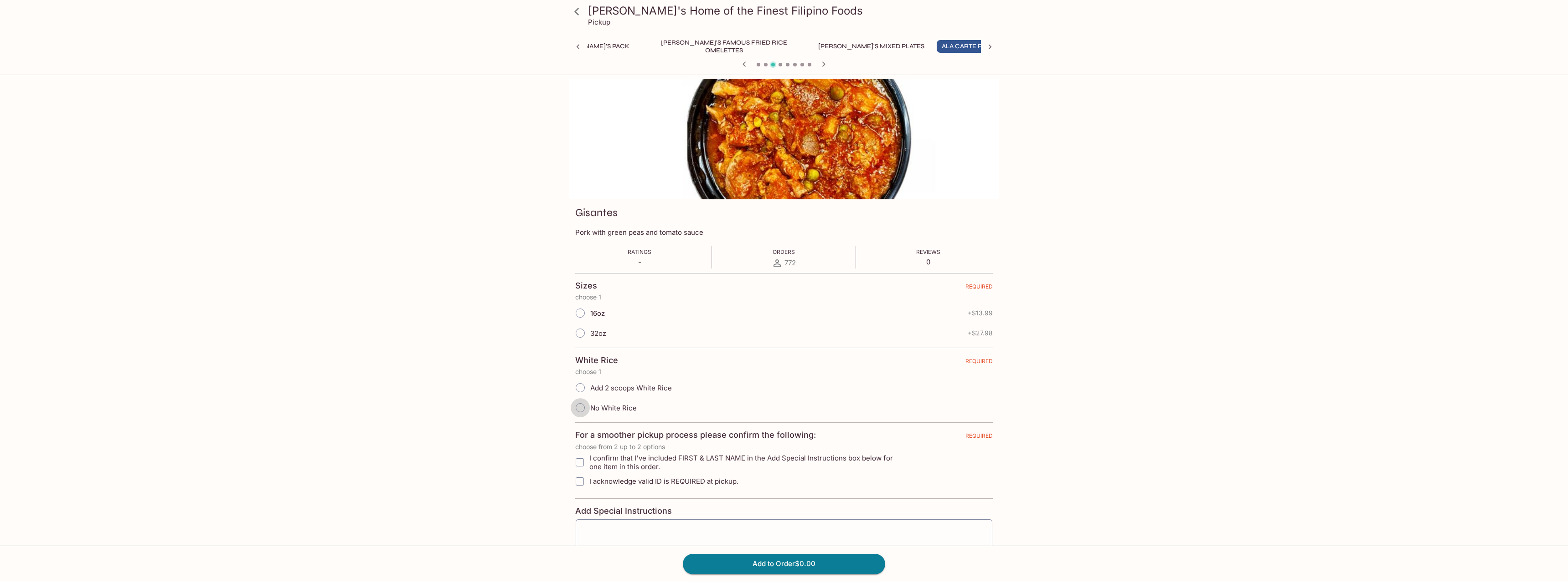
click at [575, 409] on input "No White Rice" at bounding box center [580, 407] width 20 height 19
radio input "true"
click at [581, 310] on input "16oz" at bounding box center [580, 313] width 20 height 19
click at [581, 313] on input "16oz" at bounding box center [580, 313] width 20 height 19
radio input "true"
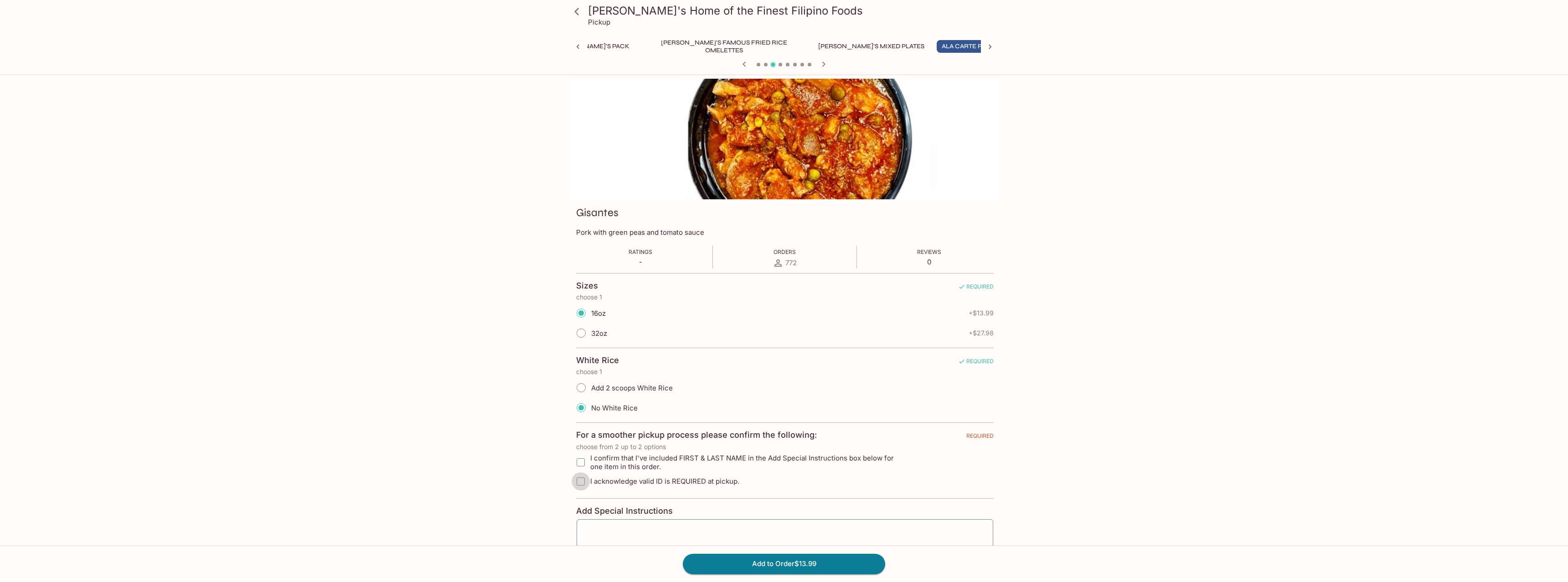
click at [581, 481] on input "I acknowledge valid ID is REQUIRED at pickup." at bounding box center [581, 482] width 19 height 19
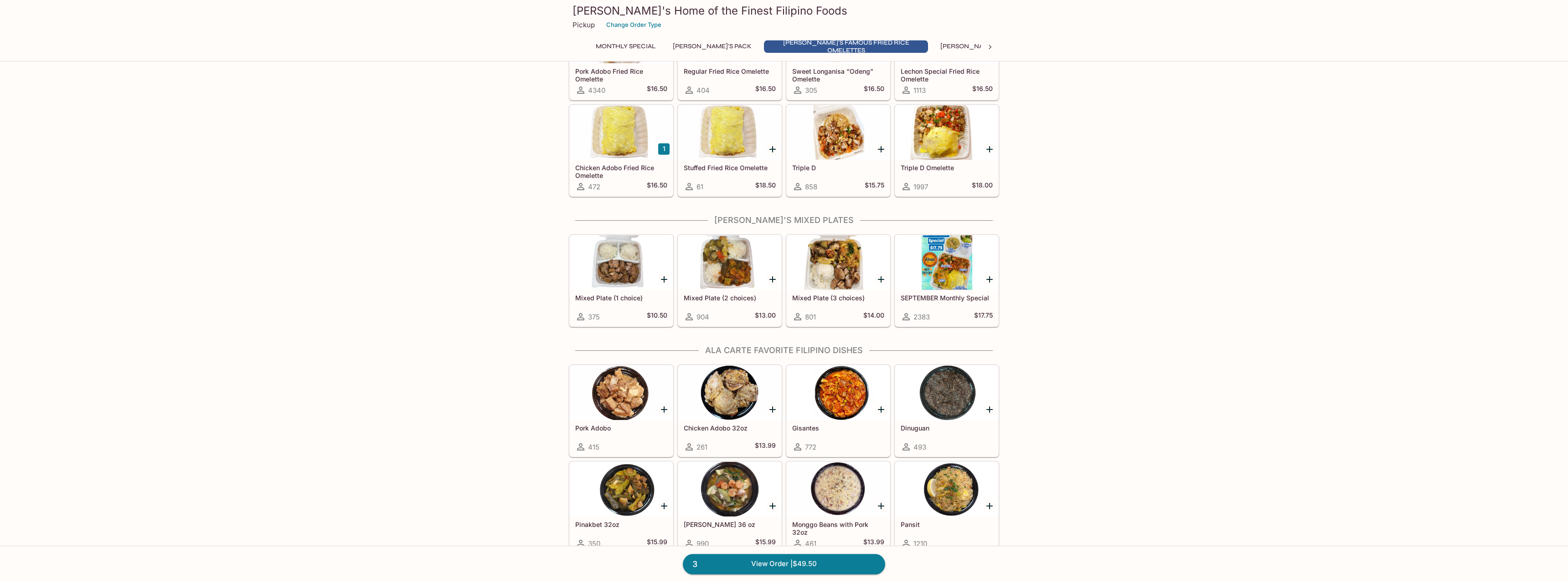
scroll to position [371, 0]
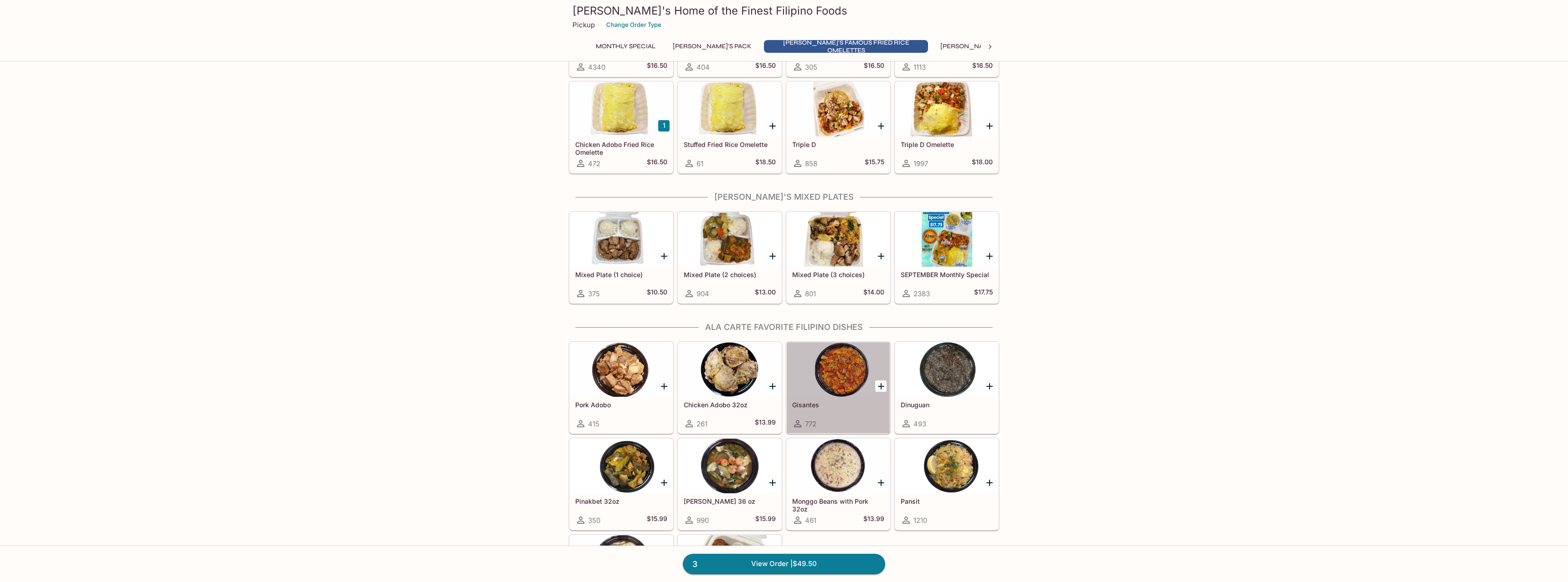
click at [843, 382] on div at bounding box center [838, 369] width 103 height 55
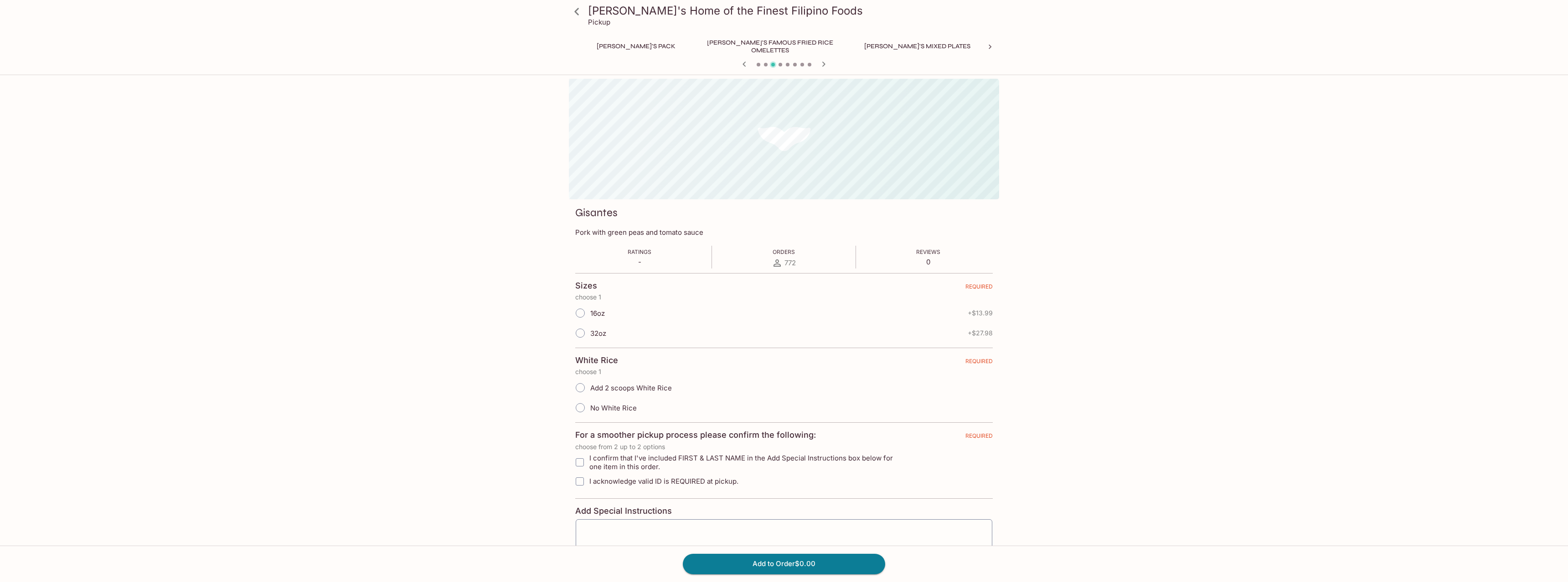
scroll to position [0, 122]
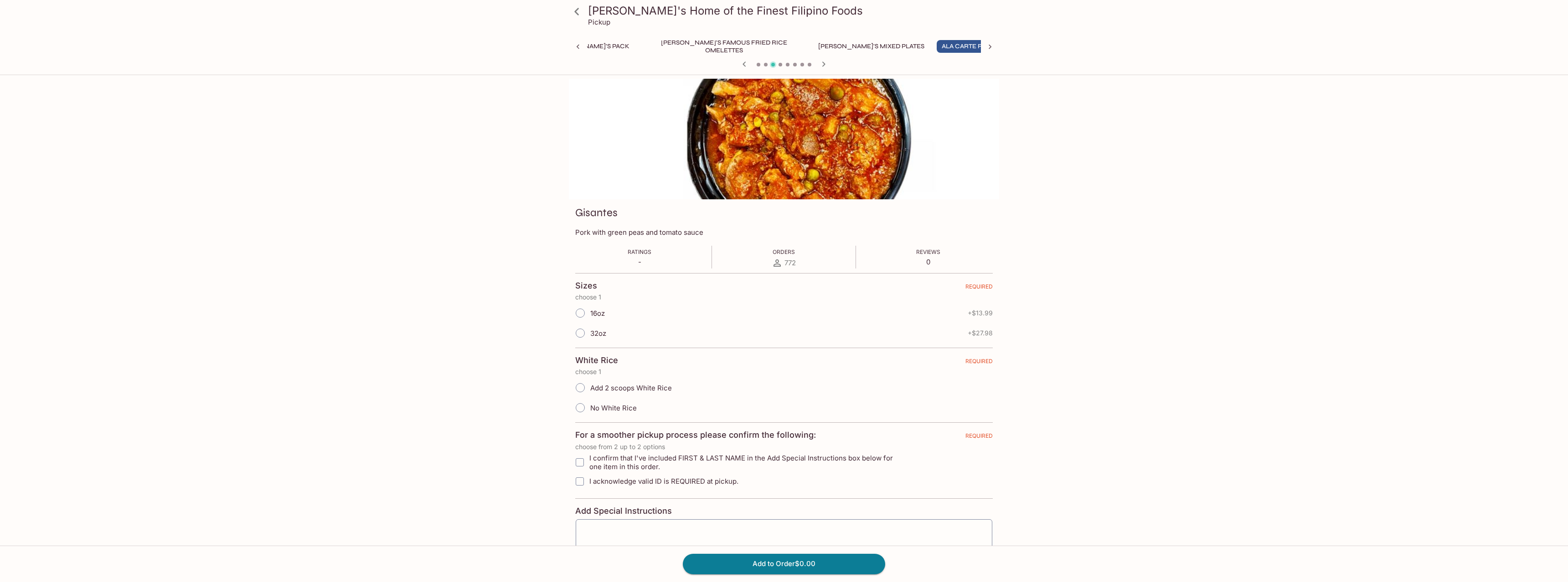
click at [581, 316] on input "16oz" at bounding box center [580, 313] width 20 height 19
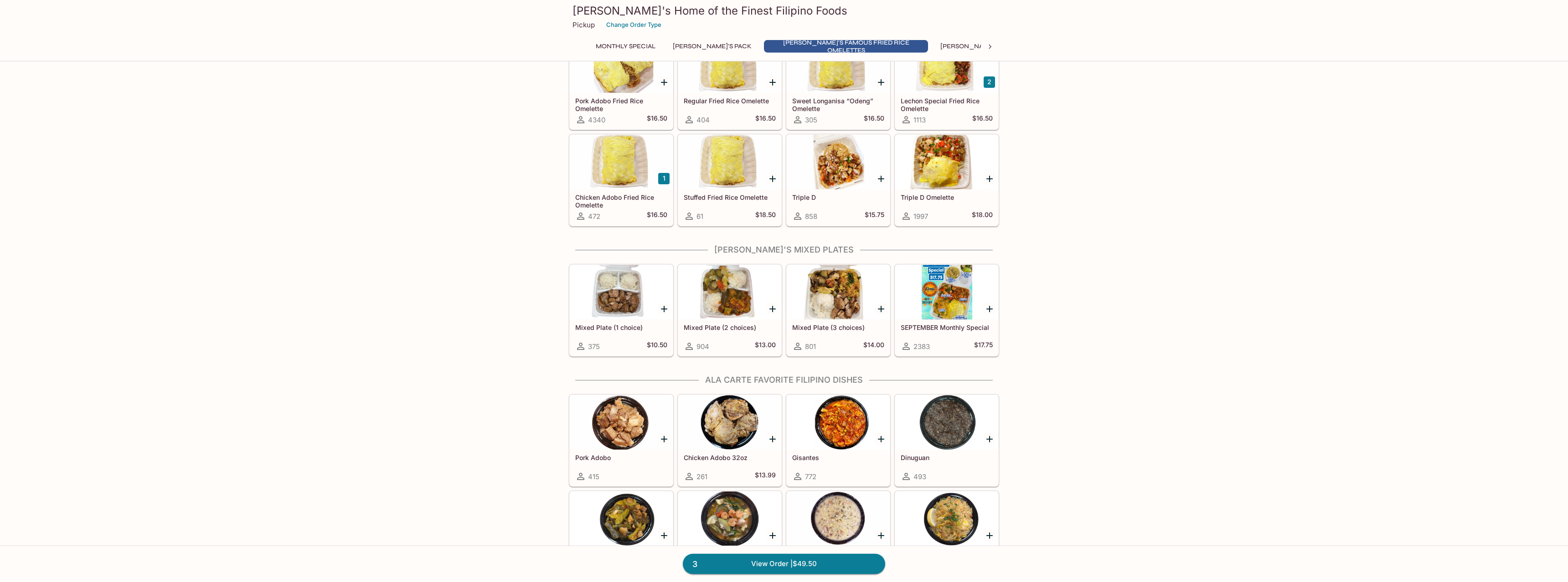
scroll to position [325, 0]
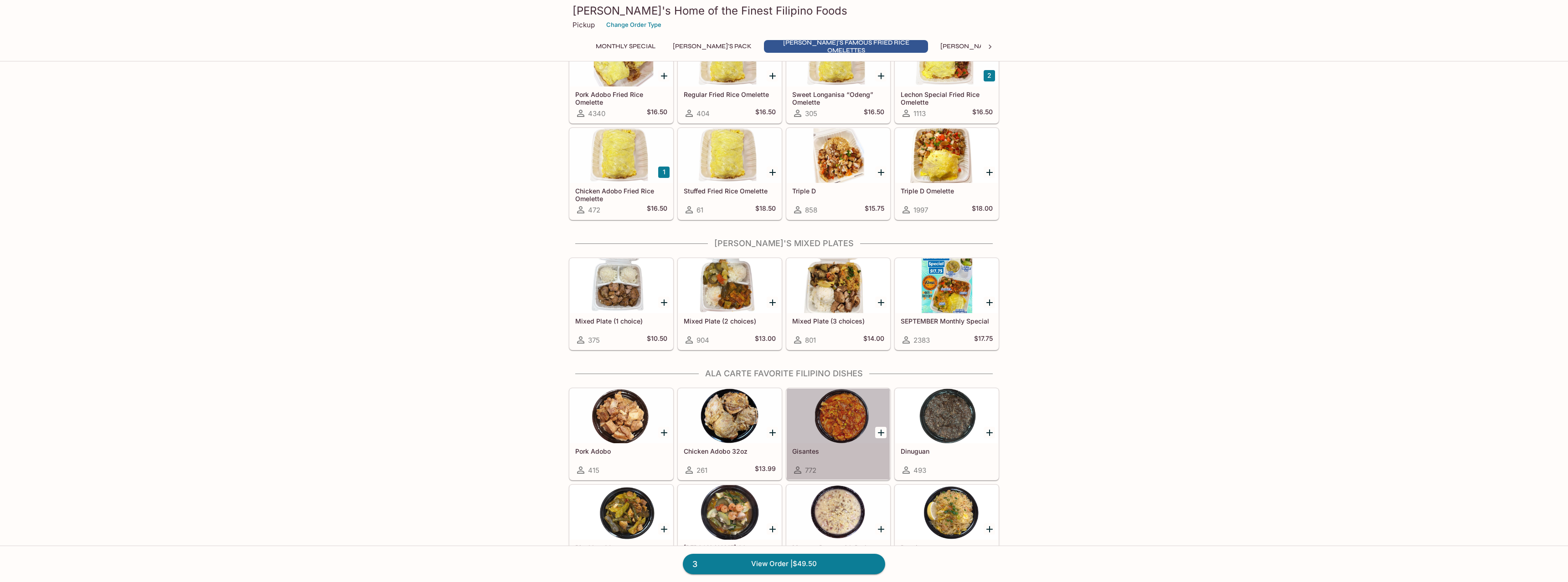
click at [838, 407] on div at bounding box center [838, 416] width 103 height 55
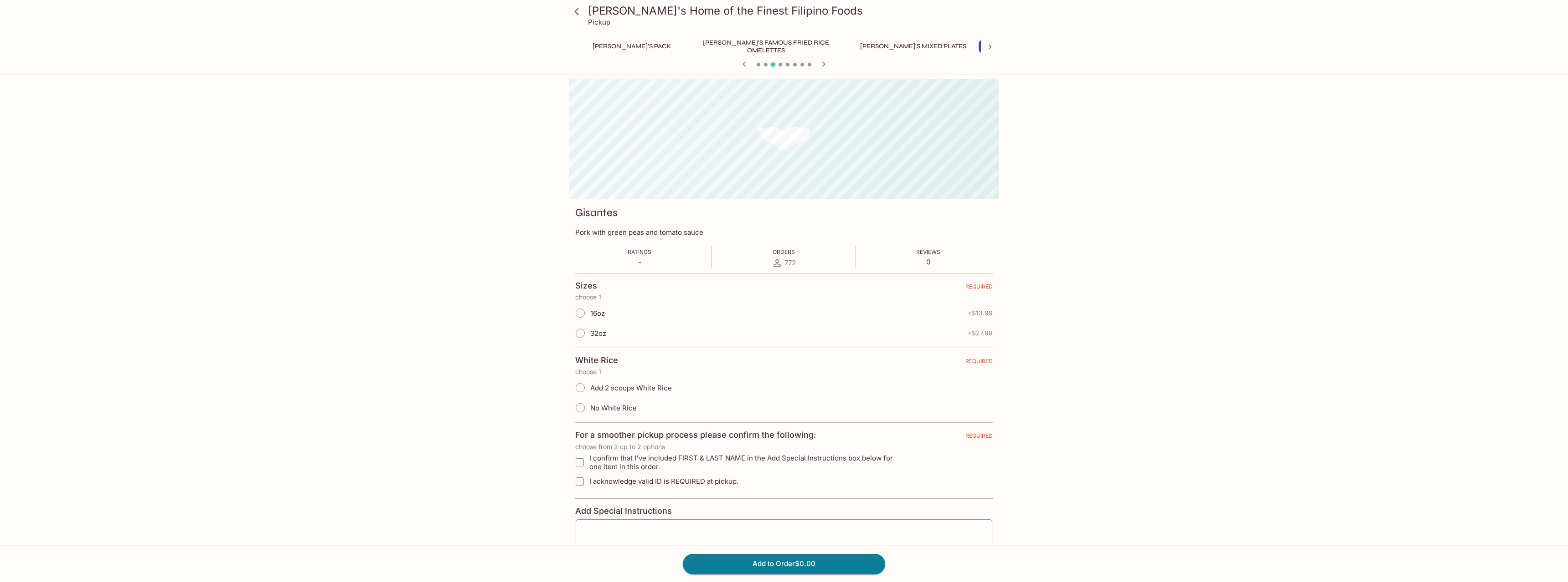
scroll to position [0, 122]
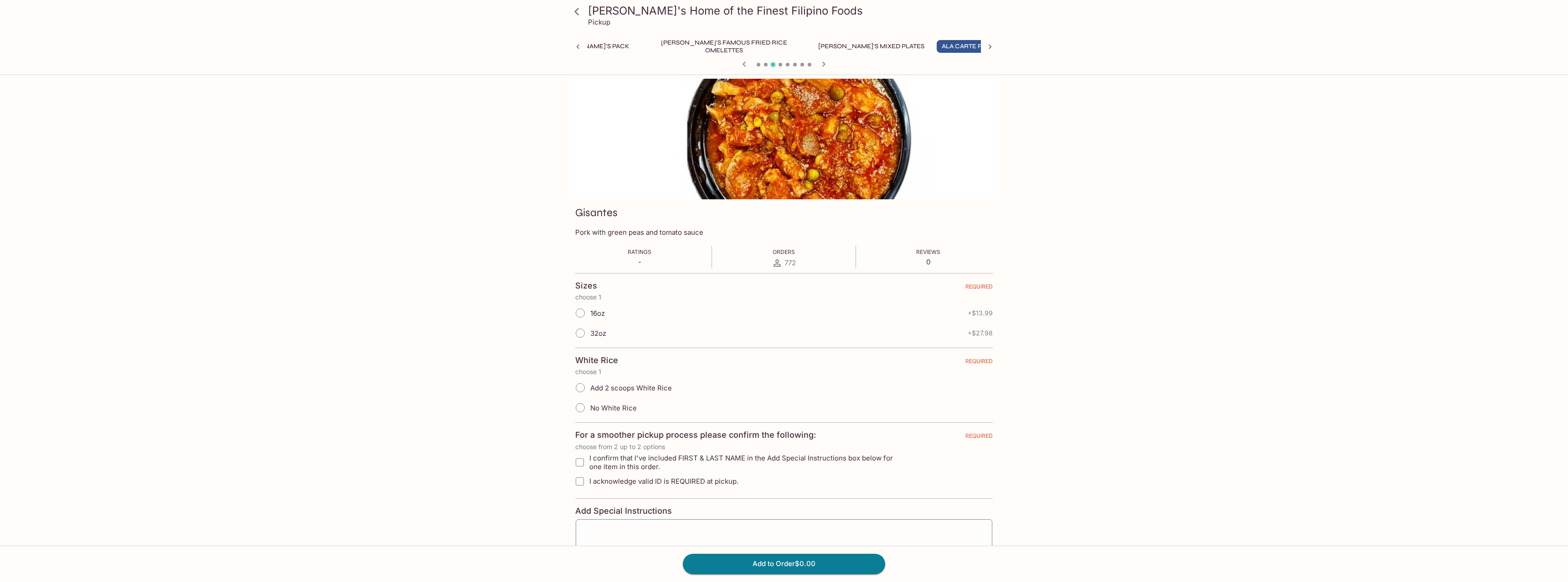
click at [579, 463] on input "I confirm that I've included FIRST & LAST NAME in the Add Special Instructions …" at bounding box center [580, 463] width 19 height 19
checkbox input "true"
click at [580, 485] on input "I acknowledge valid ID is REQUIRED at pickup." at bounding box center [580, 482] width 19 height 19
checkbox input "true"
click at [580, 311] on input "16oz" at bounding box center [580, 313] width 20 height 19
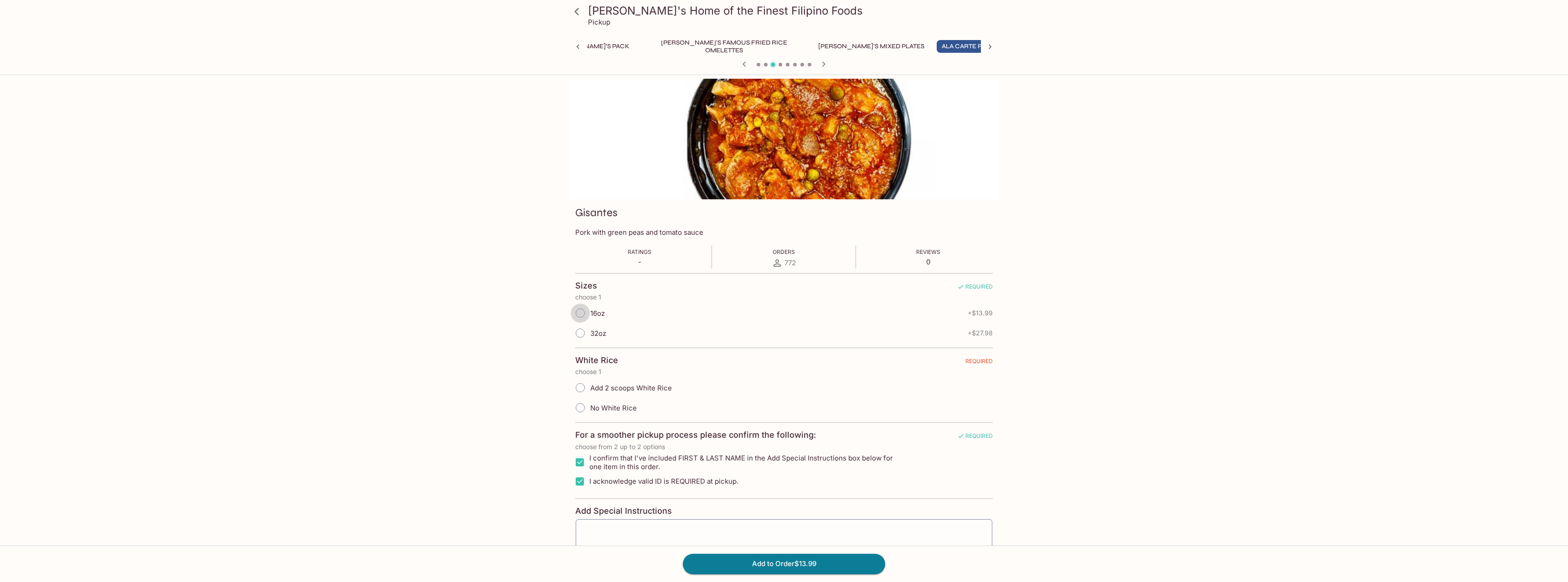
click at [580, 314] on input "16oz" at bounding box center [580, 313] width 20 height 19
radio input "true"
click at [581, 407] on input "No White Rice" at bounding box center [580, 407] width 20 height 19
radio input "true"
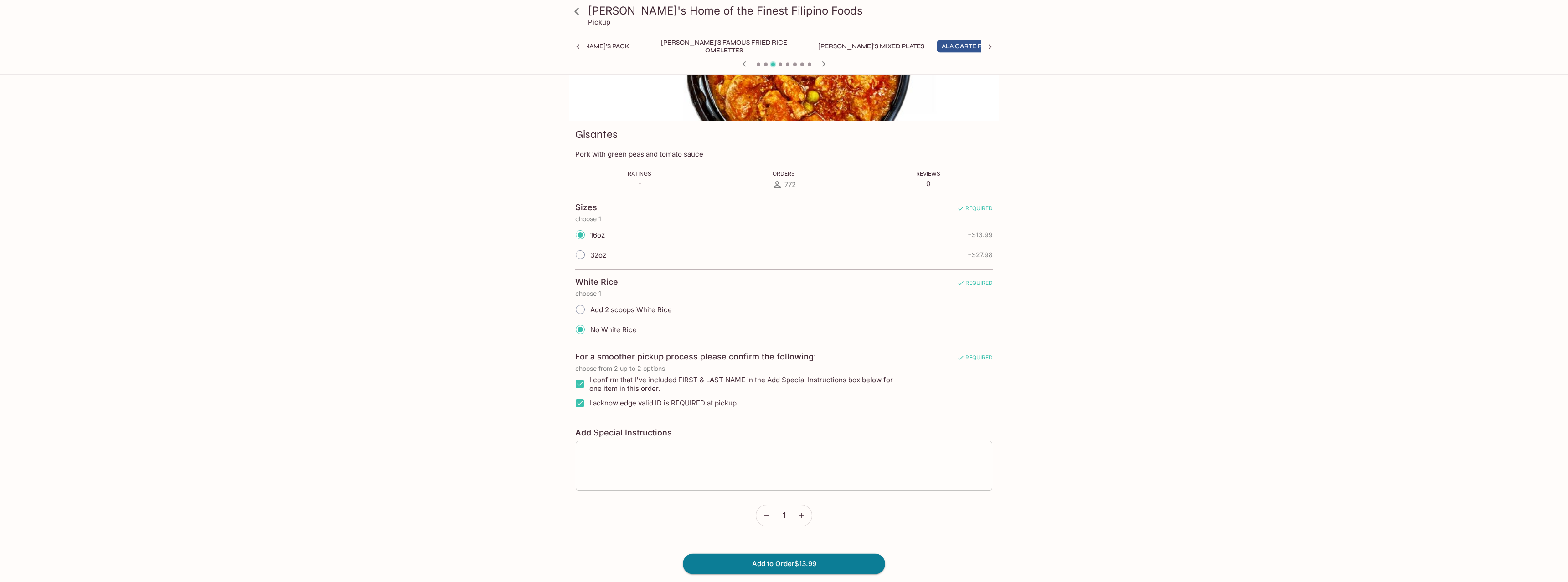
scroll to position [79, 0]
click at [830, 564] on button "Add to Order $13.99" at bounding box center [784, 564] width 203 height 20
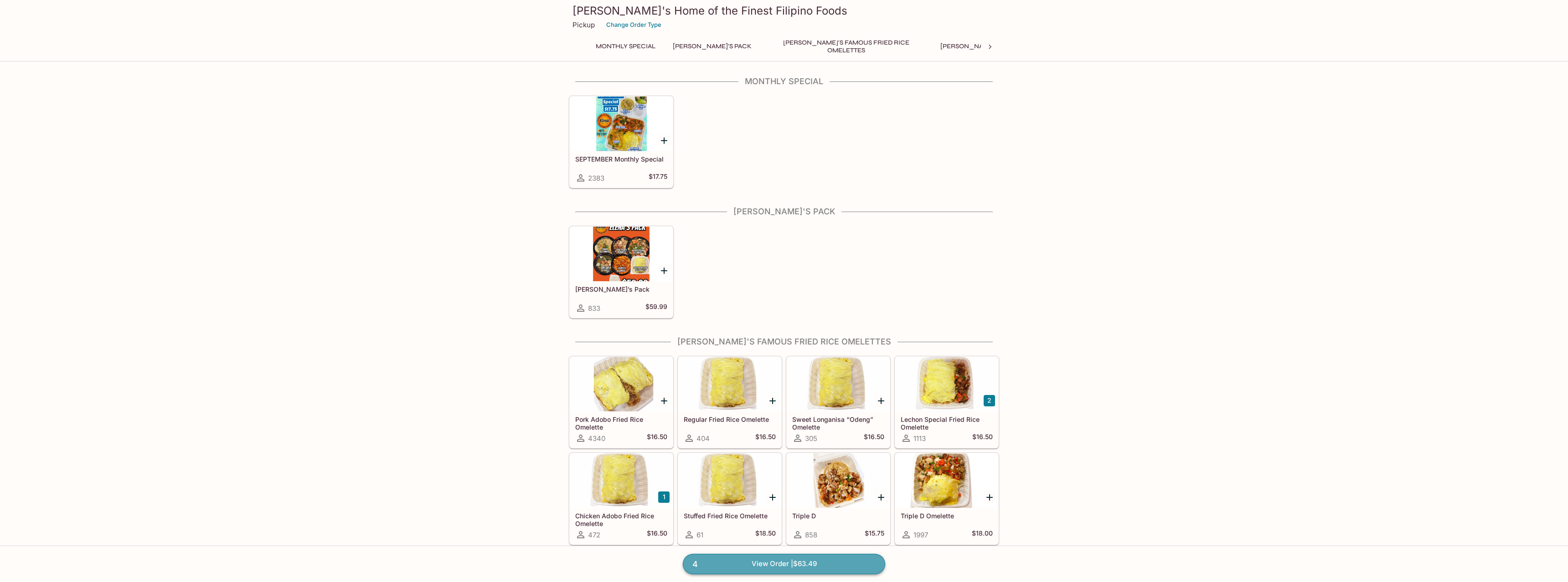
click at [792, 563] on link "4 View Order | $63.49" at bounding box center [784, 564] width 203 height 20
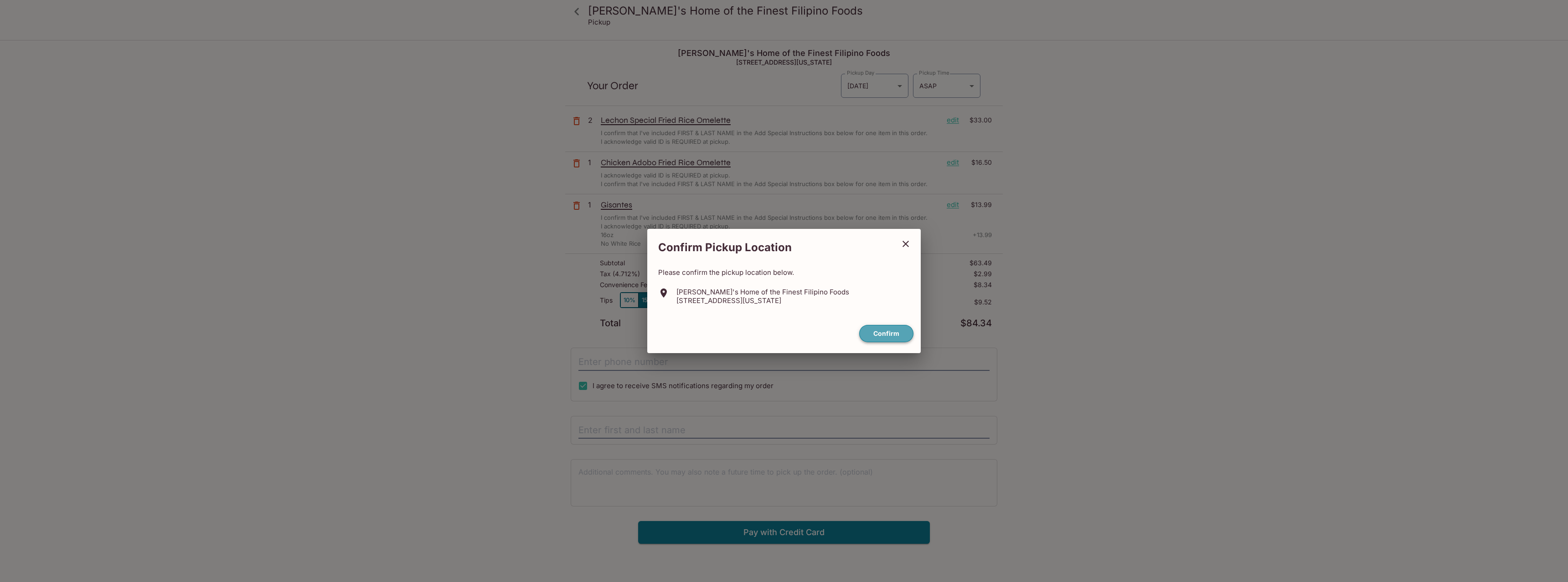
click at [890, 328] on button "Confirm" at bounding box center [886, 333] width 54 height 18
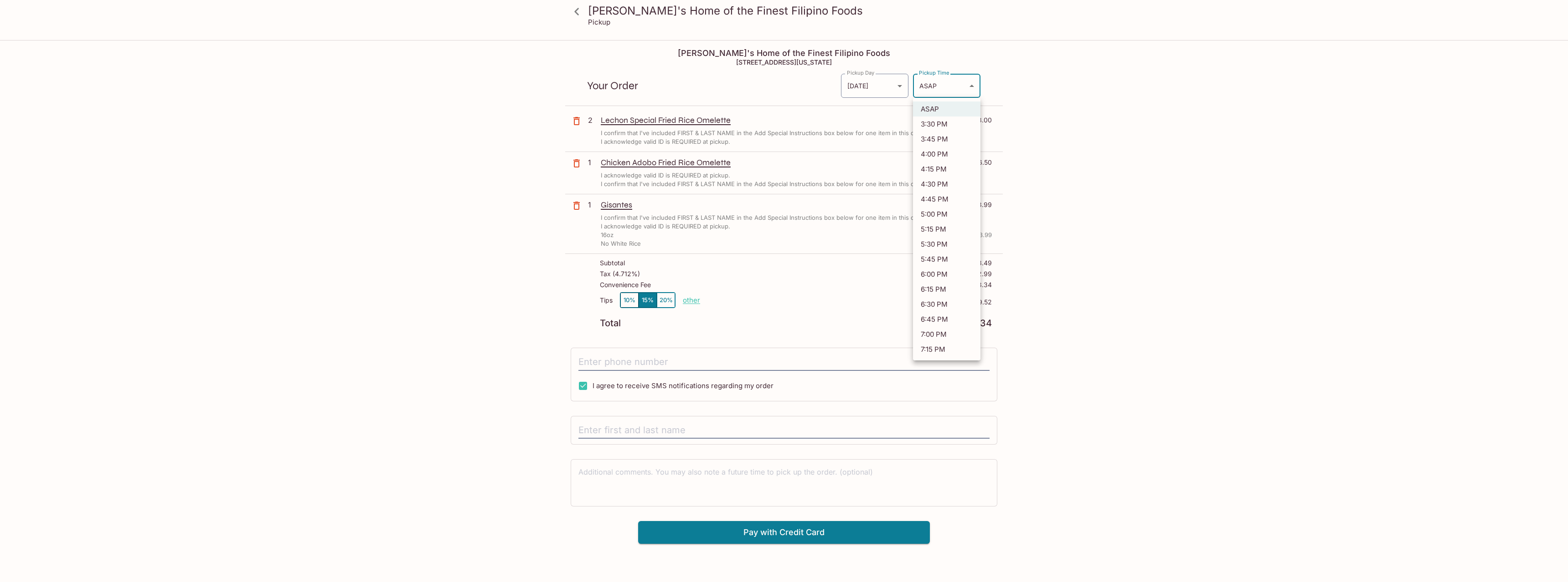
click at [965, 88] on body "[PERSON_NAME]'s Home of the Finest Filipino Foods Pickup [PERSON_NAME]'s Home o…" at bounding box center [784, 331] width 1568 height 582
click at [939, 136] on li "3:45 PM" at bounding box center [947, 139] width 68 height 15
type input "[DATE]T01:45:59.000000Z"
click at [637, 362] on input "tel" at bounding box center [784, 362] width 411 height 18
type input "[PHONE_NUMBER]"
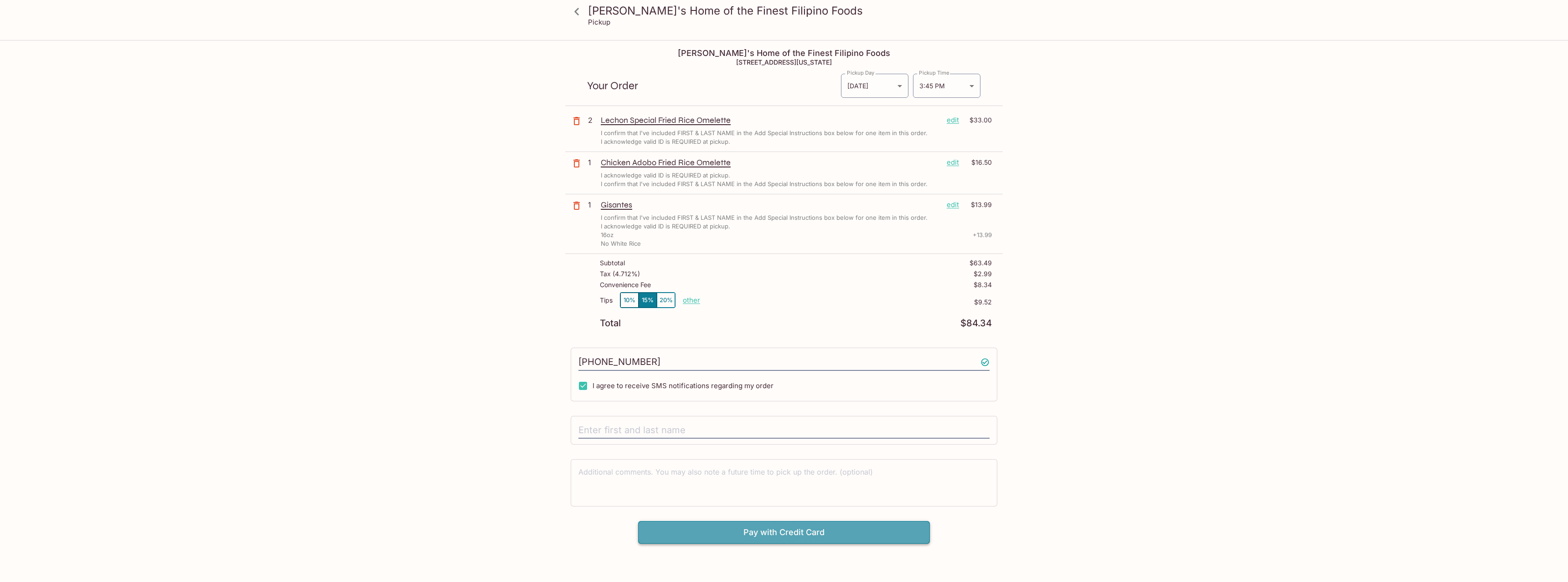
click at [806, 535] on button "Pay with Credit Card" at bounding box center [784, 533] width 292 height 23
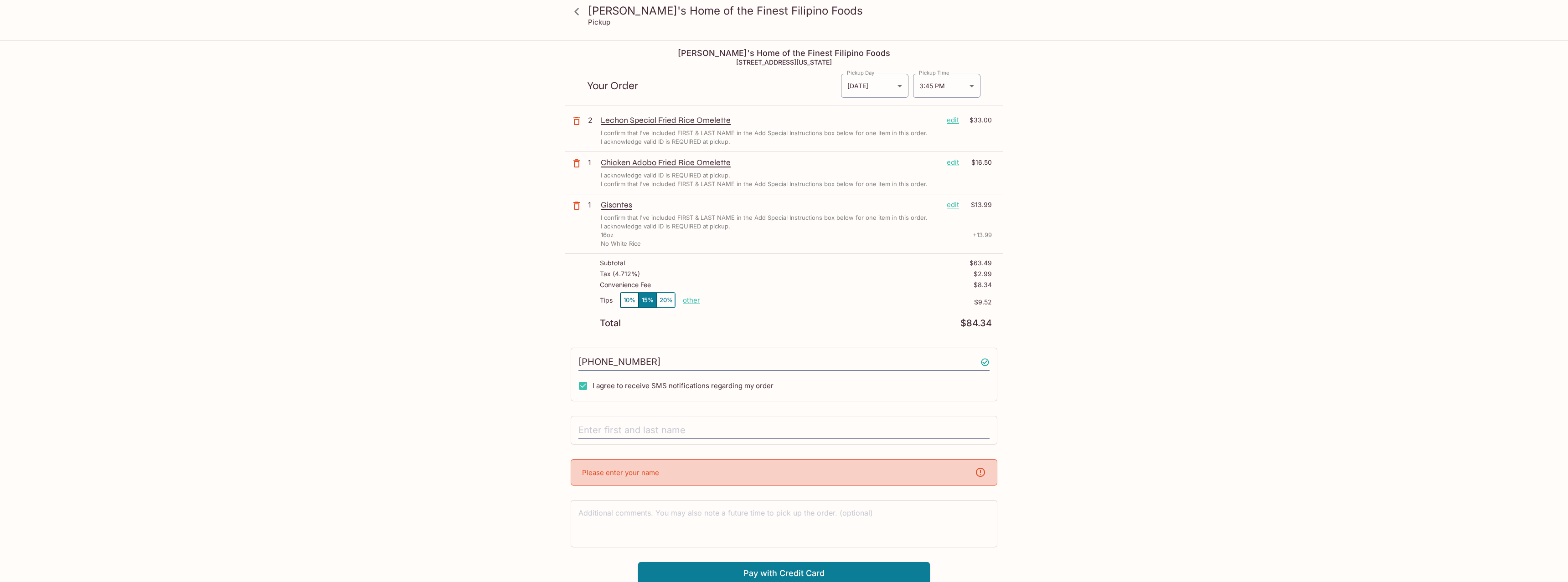
click at [657, 474] on p "Please enter your name" at bounding box center [620, 472] width 77 height 8
click at [675, 431] on input "text" at bounding box center [784, 431] width 411 height 18
type input "[PERSON_NAME]"
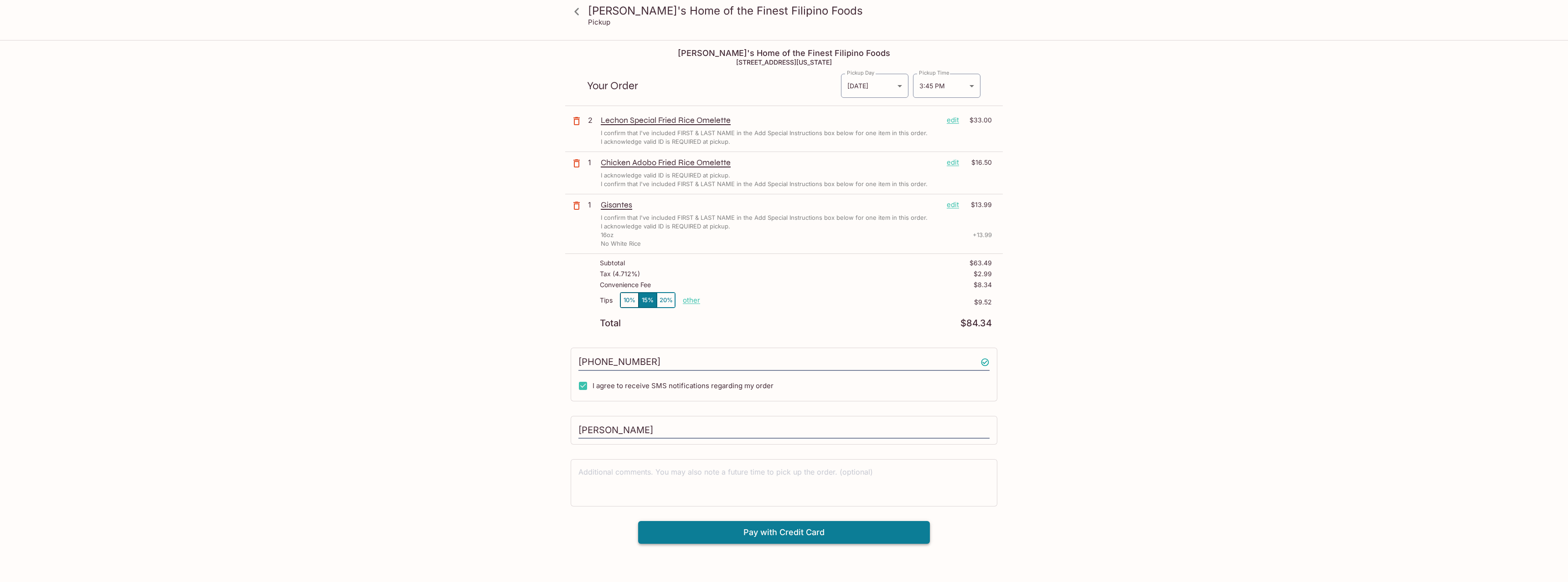
click at [816, 573] on div "[PERSON_NAME]'s Home of the Finest Filipino Foods Pickup [PERSON_NAME]'s Home o…" at bounding box center [784, 331] width 1568 height 582
click at [774, 536] on button "Pay with Credit Card" at bounding box center [784, 533] width 292 height 23
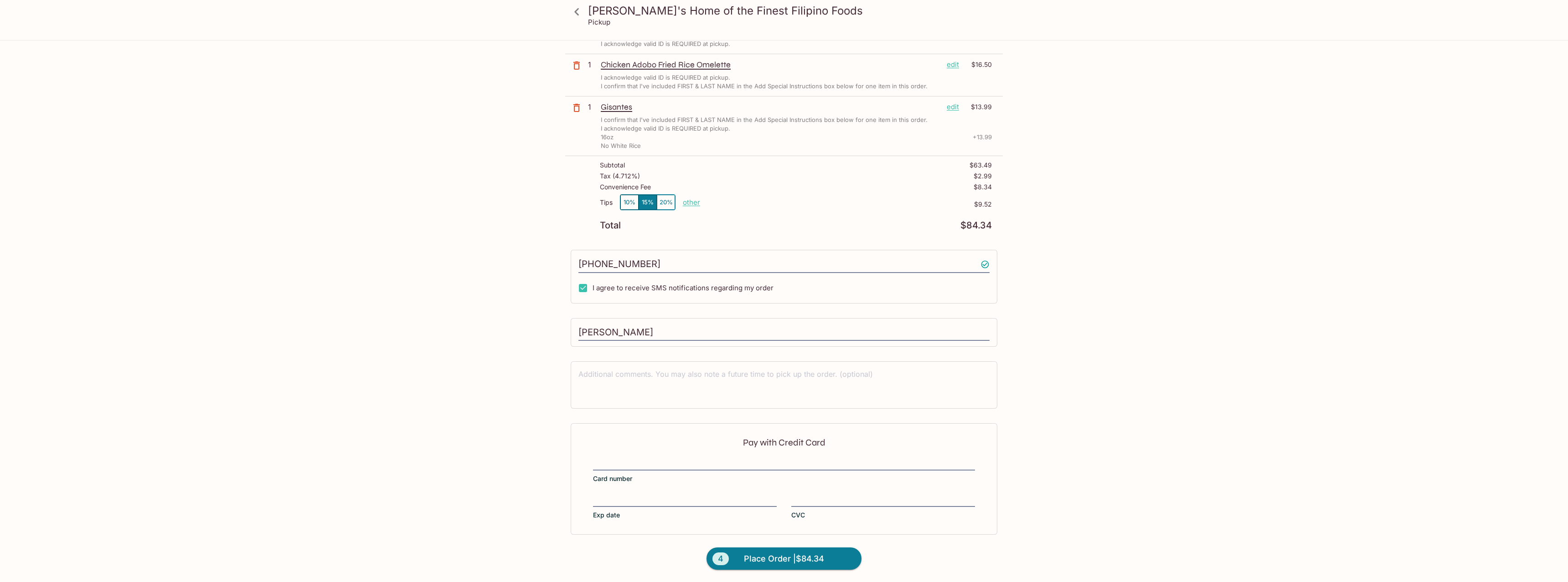
scroll to position [98, 0]
click at [818, 555] on span "Place Order | $84.34" at bounding box center [784, 559] width 80 height 15
